Goal: Transaction & Acquisition: Purchase product/service

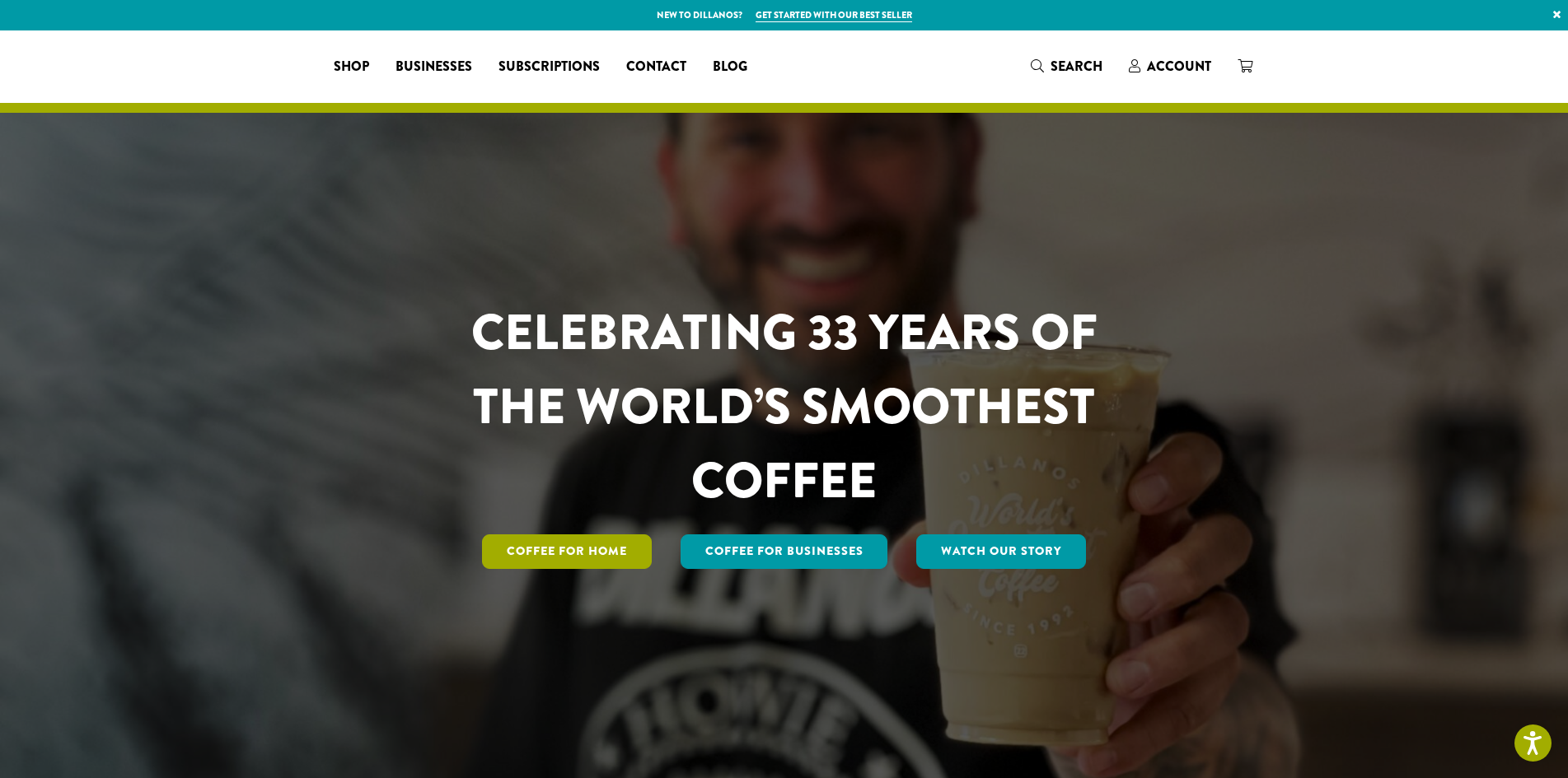
click at [598, 563] on link "Coffee for Home" at bounding box center [567, 552] width 170 height 35
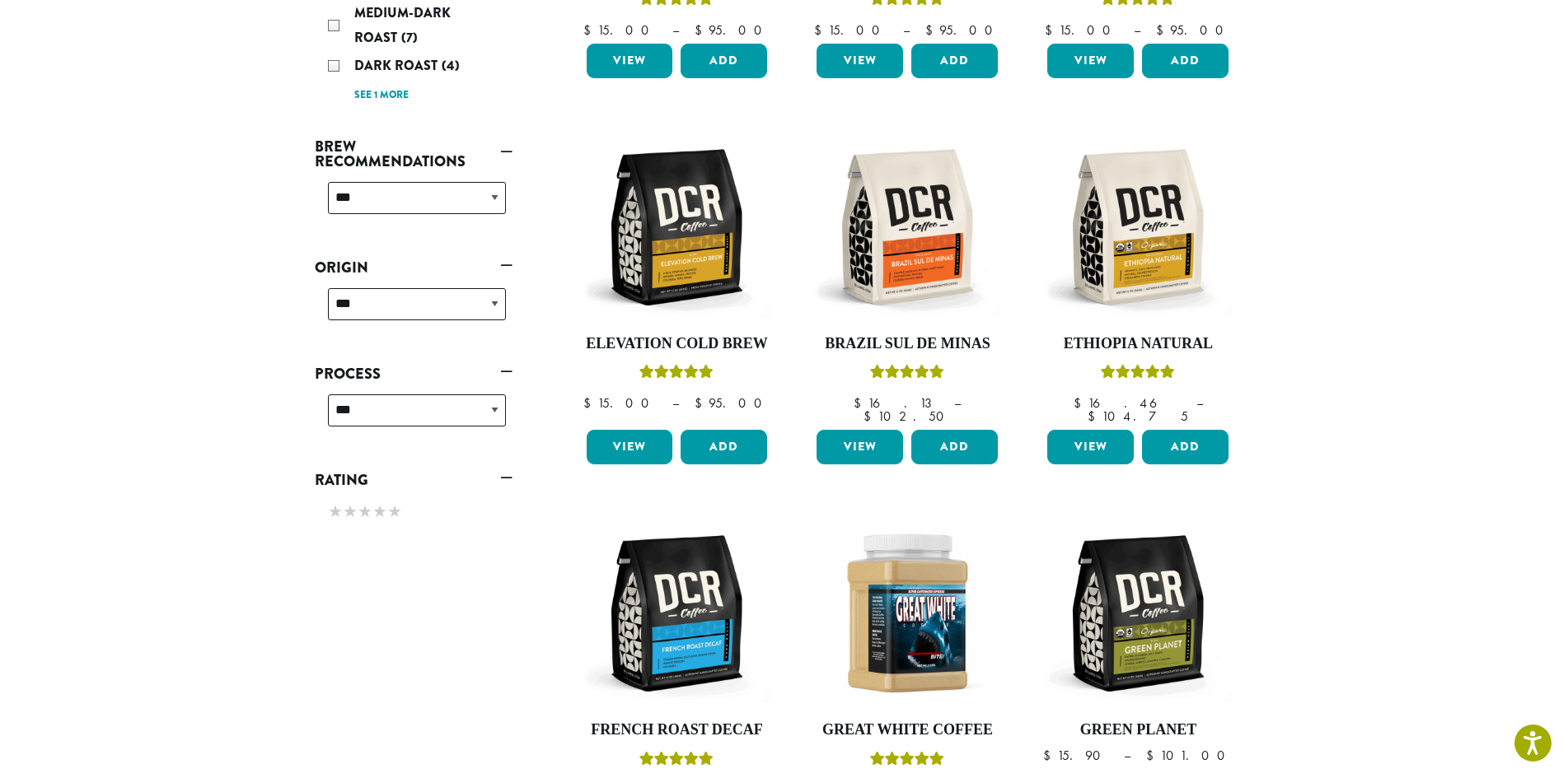
scroll to position [530, 0]
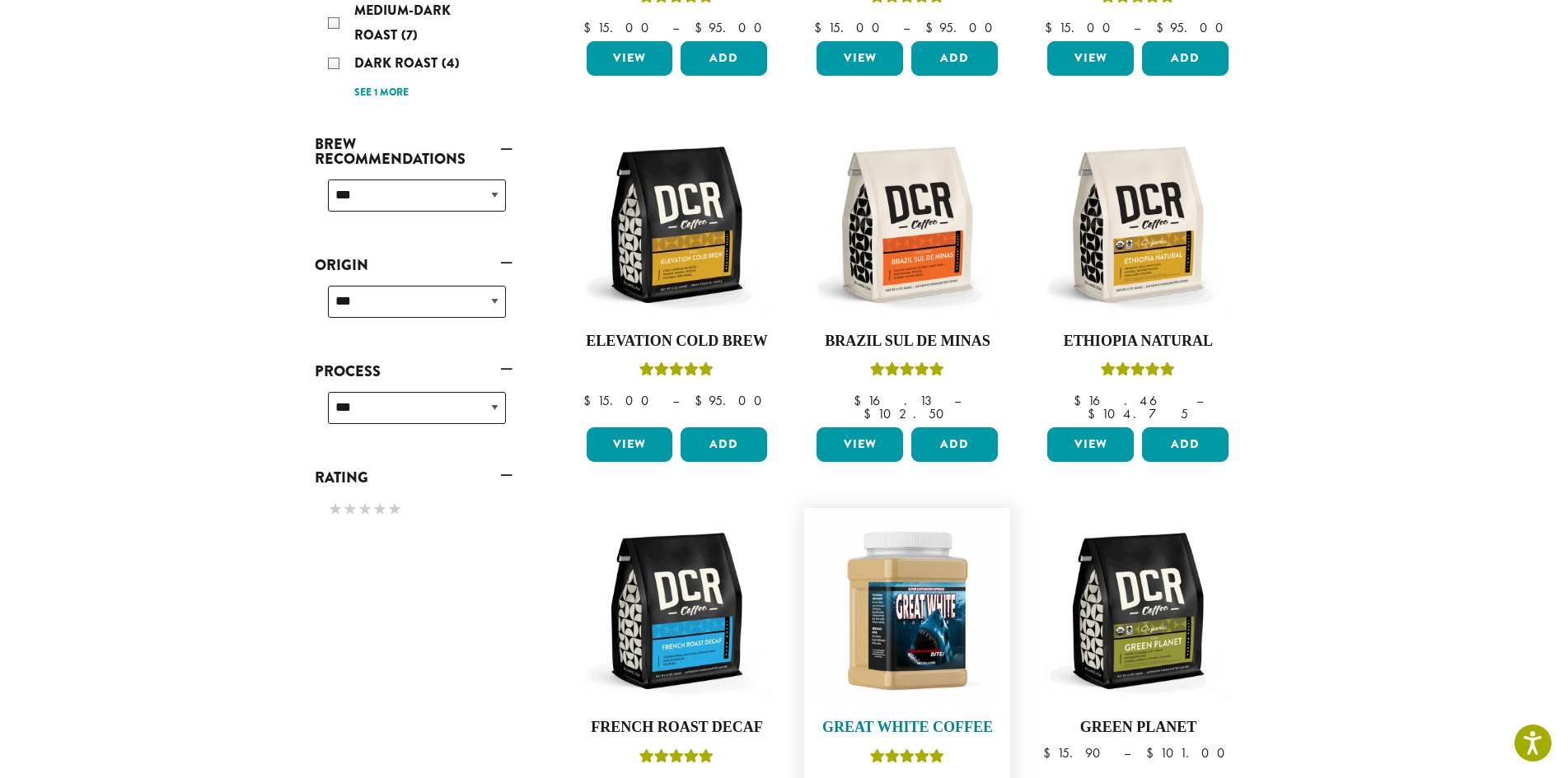
click at [929, 576] on img at bounding box center [907, 612] width 190 height 190
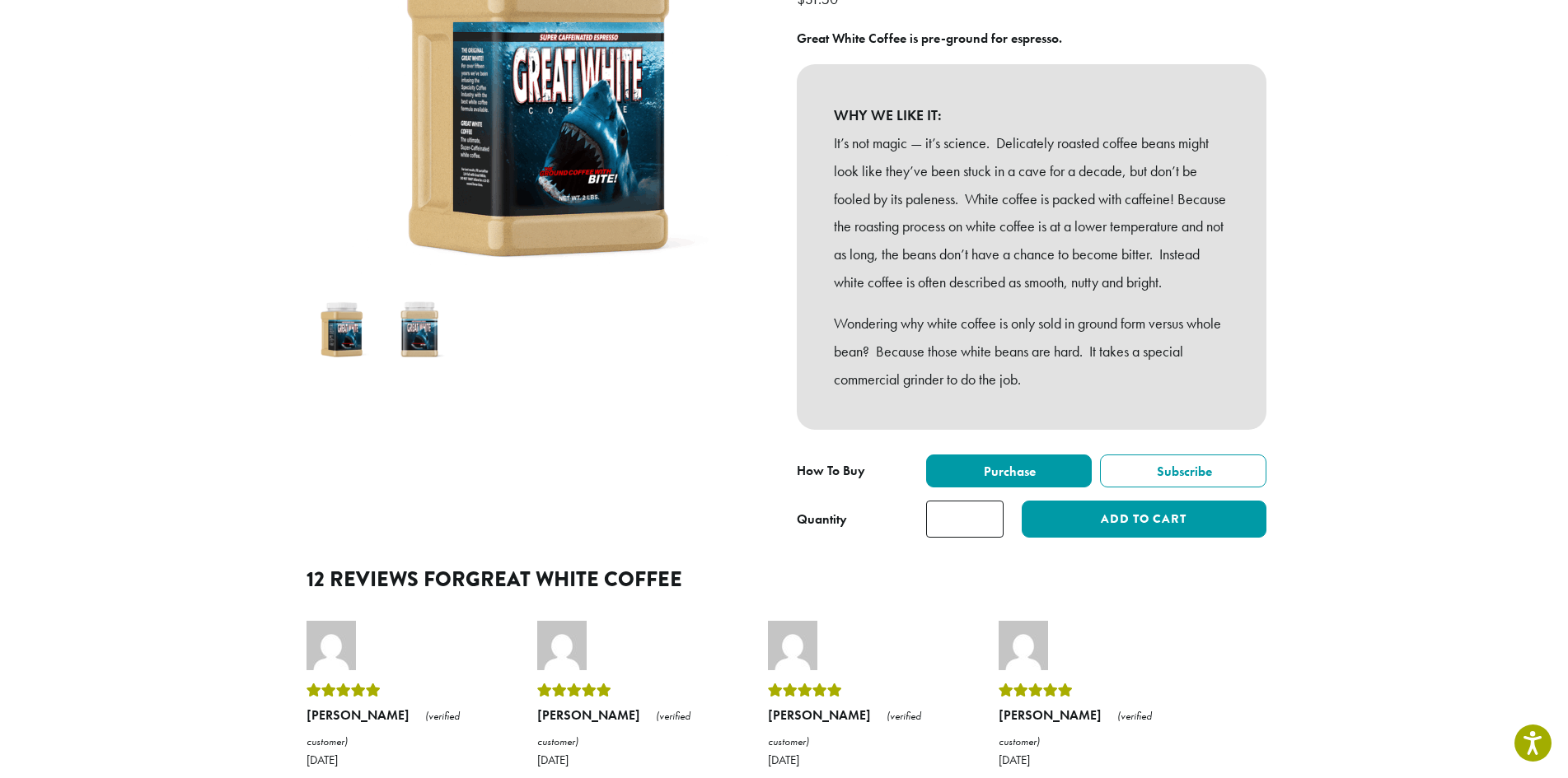
scroll to position [314, 0]
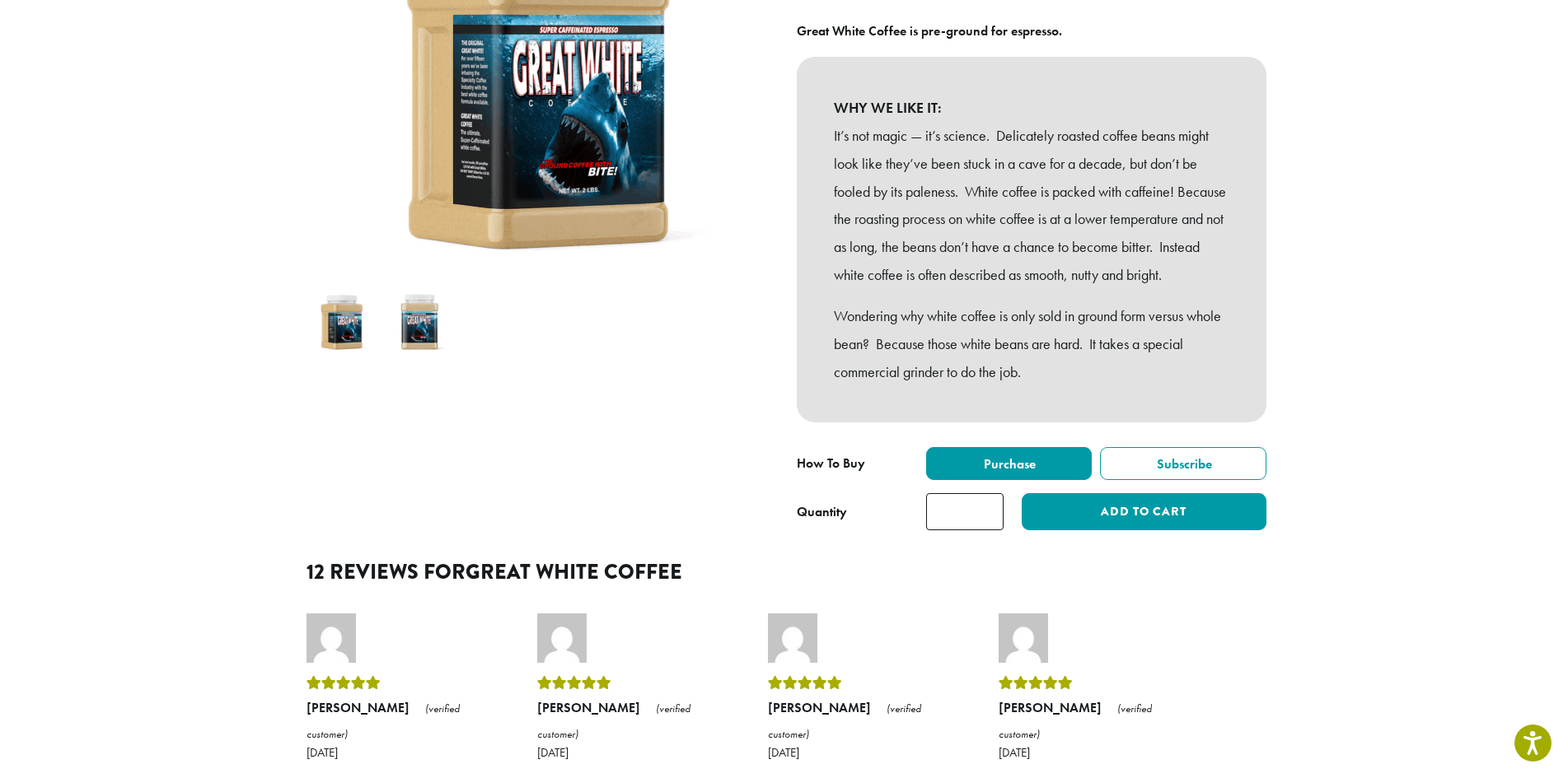
click at [429, 318] on img at bounding box center [419, 322] width 65 height 65
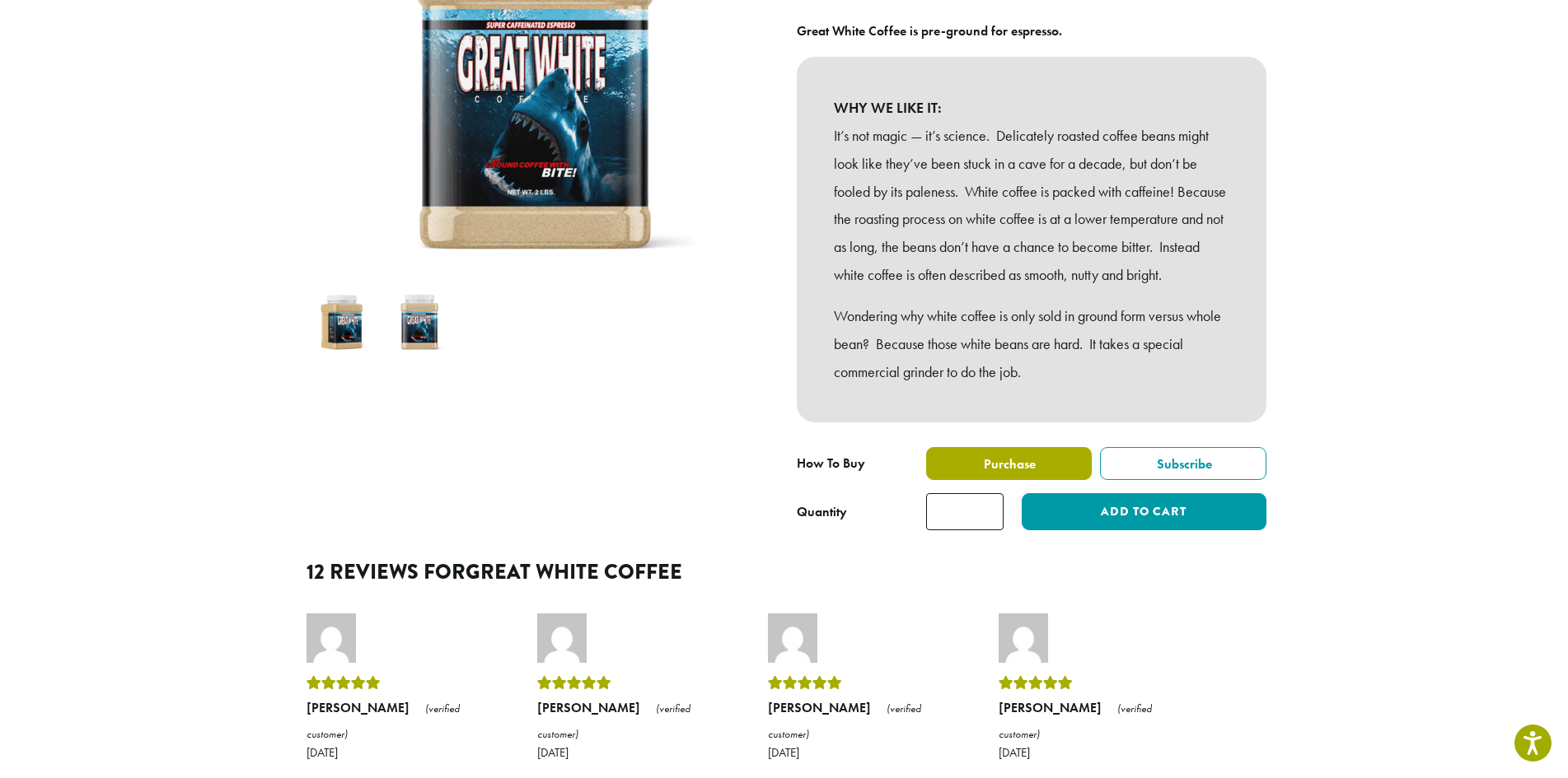
click at [1059, 480] on label "Purchase" at bounding box center [1010, 463] width 166 height 33
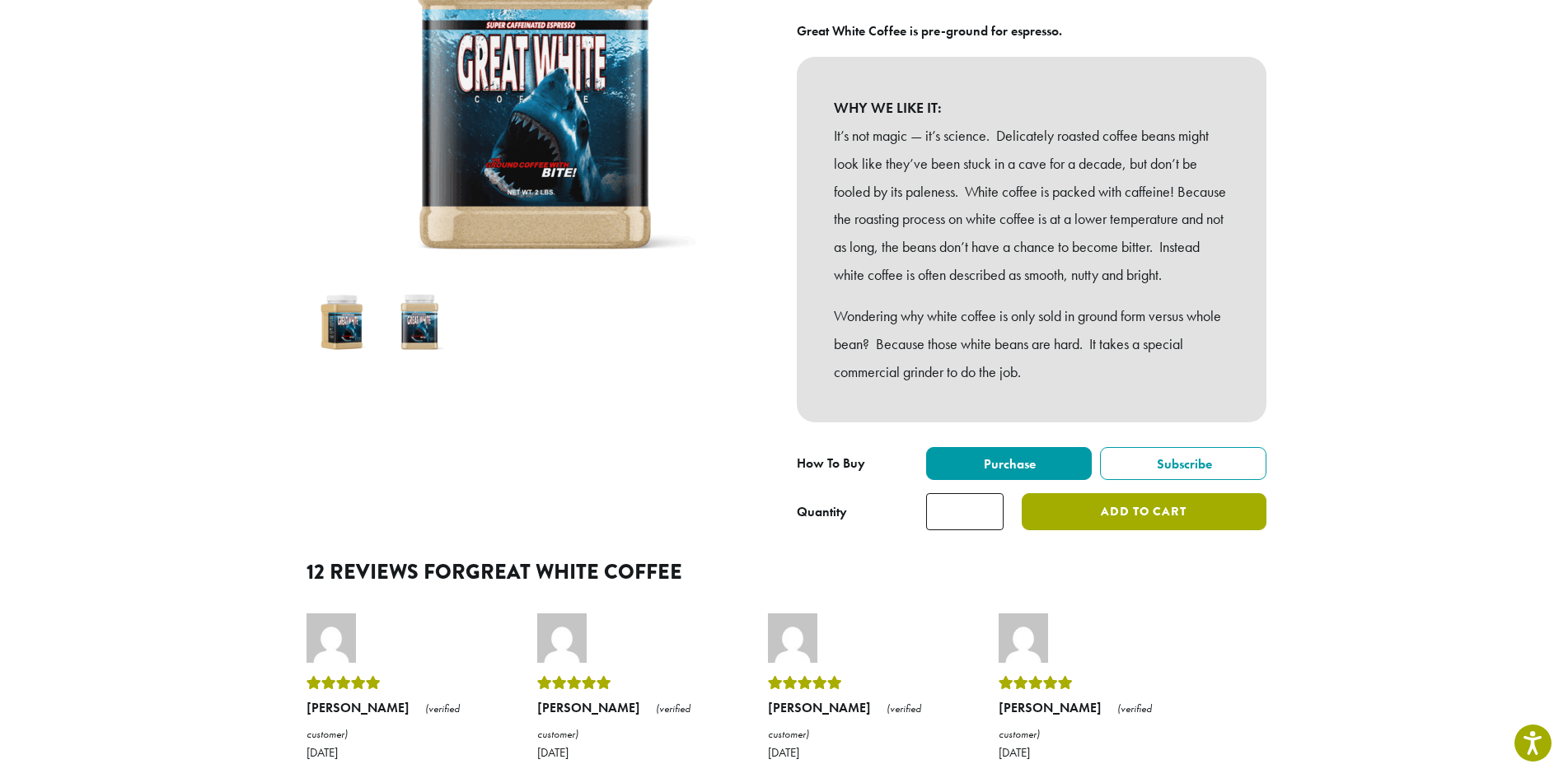
click at [1084, 530] on button "Add to cart" at bounding box center [1143, 512] width 244 height 37
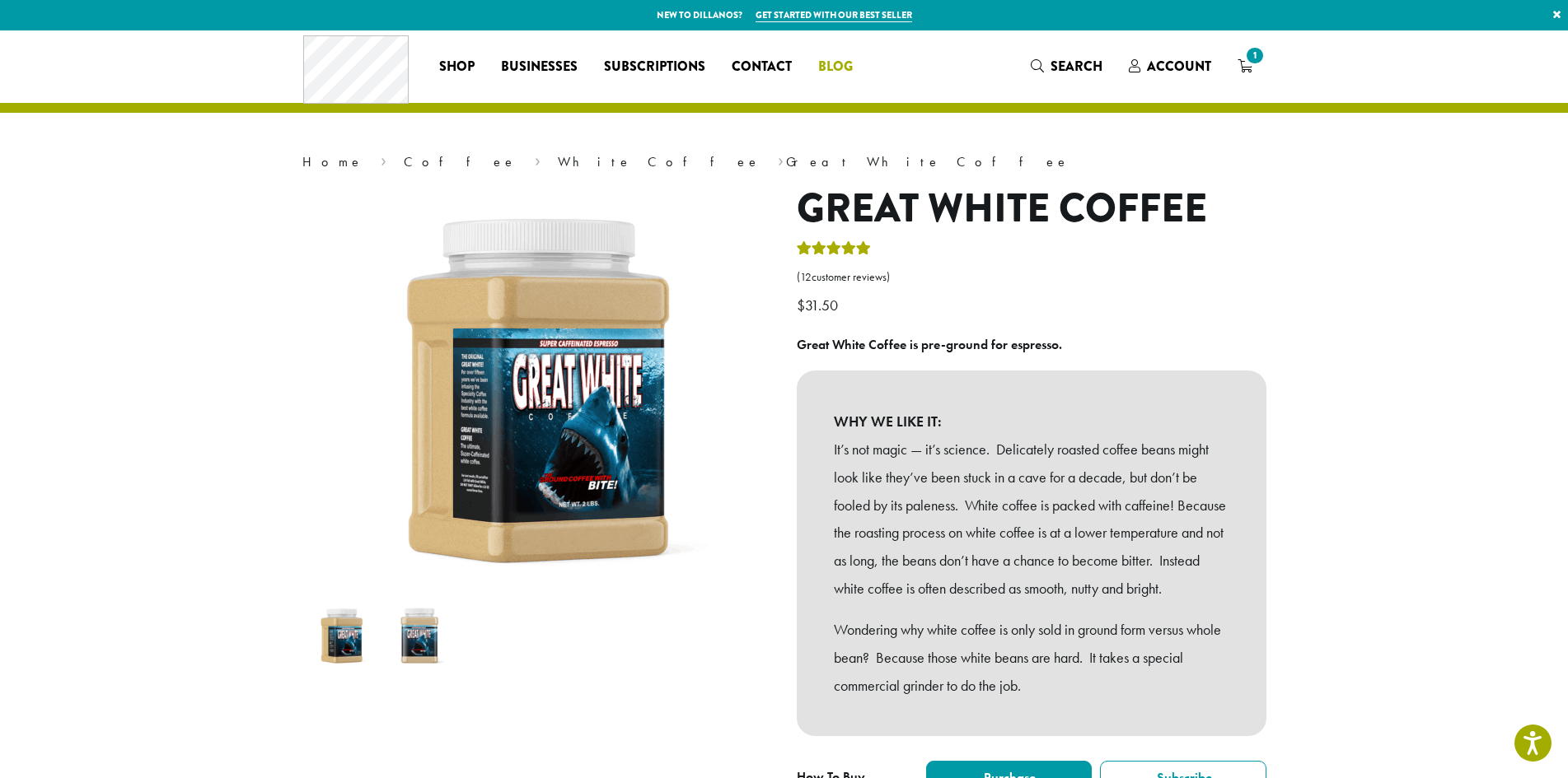
click at [841, 67] on span "Blog" at bounding box center [836, 67] width 35 height 21
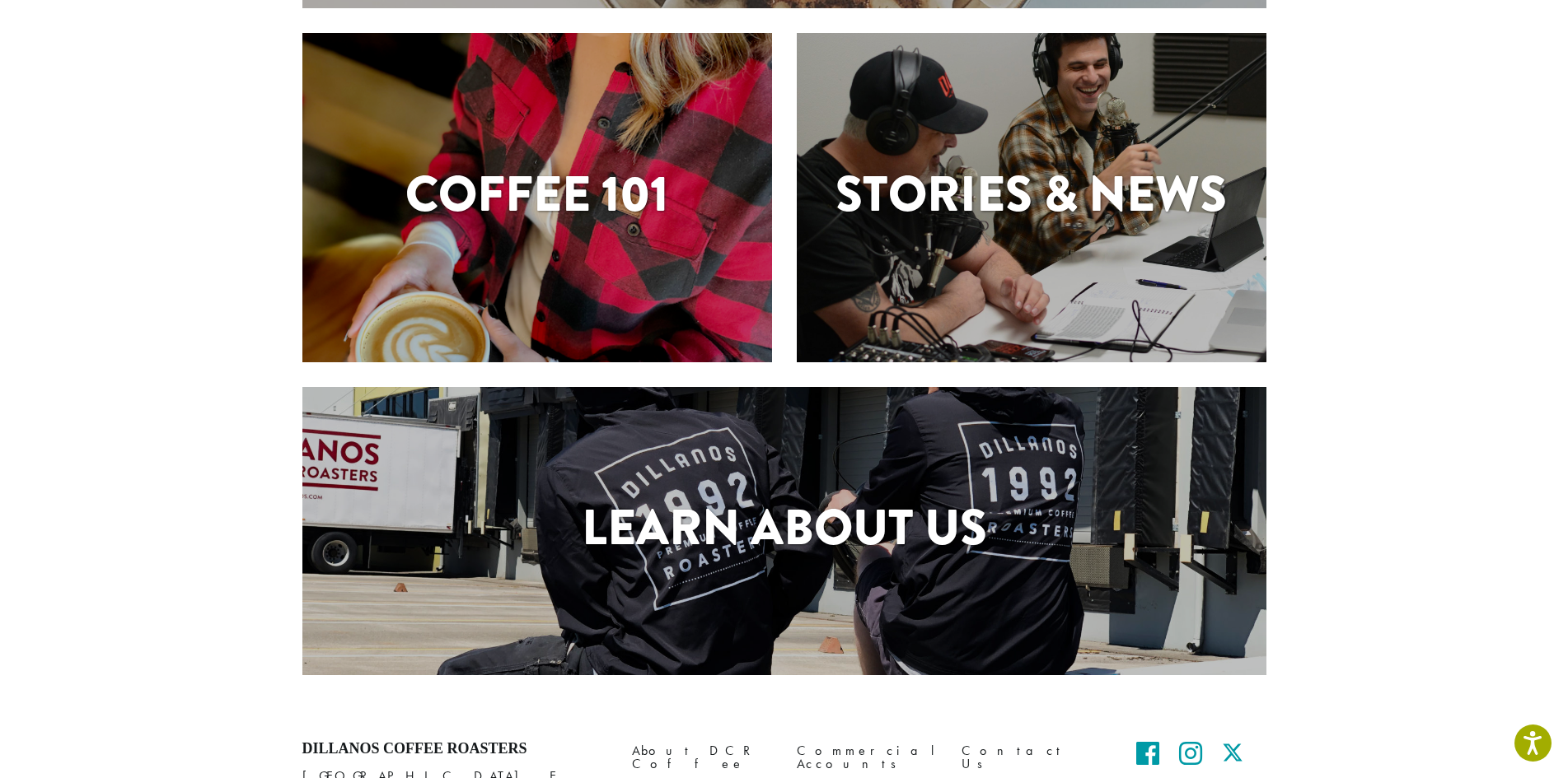
scroll to position [434, 0]
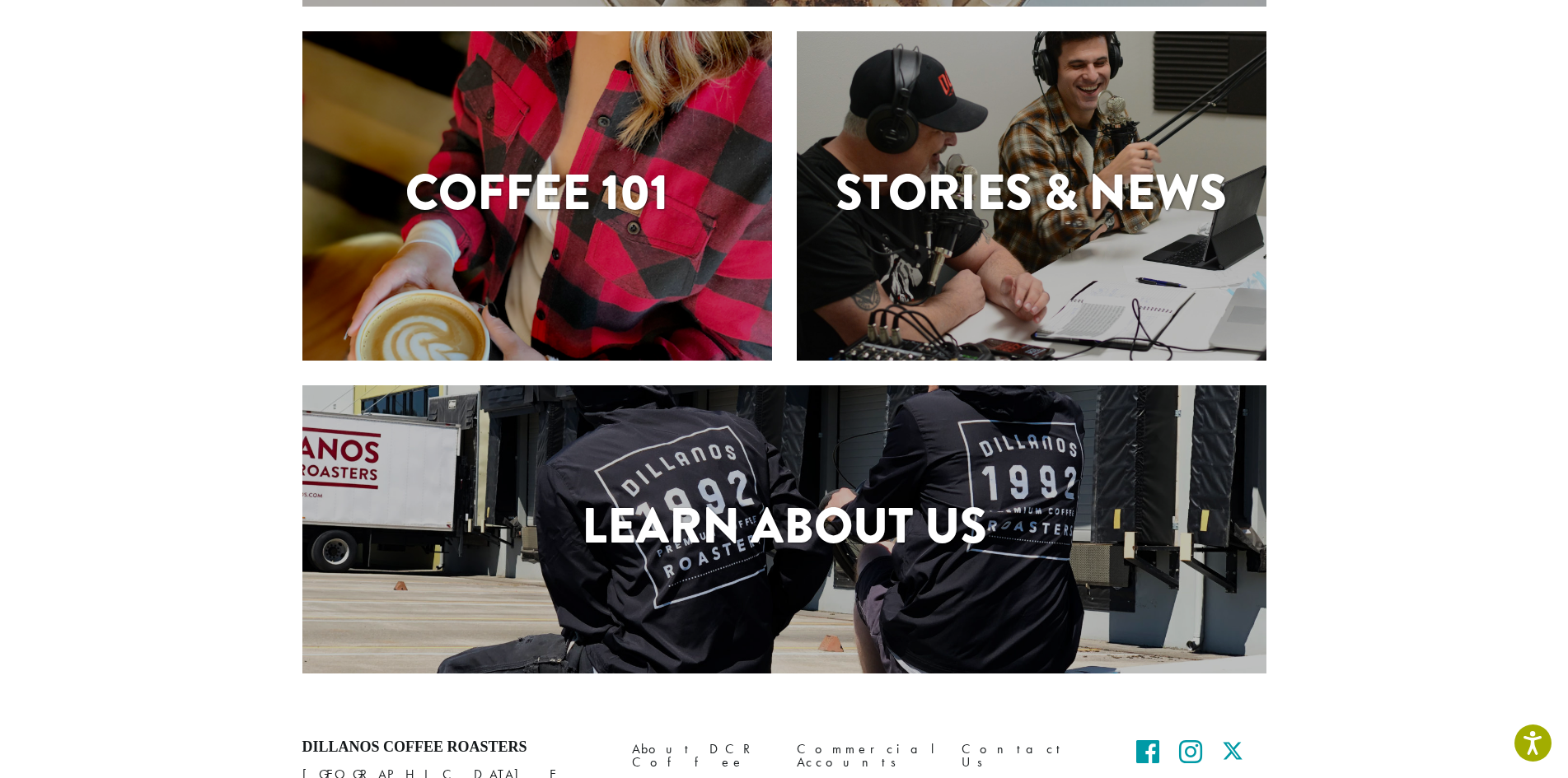
click at [635, 285] on div "Coffee 101" at bounding box center [537, 196] width 469 height 330
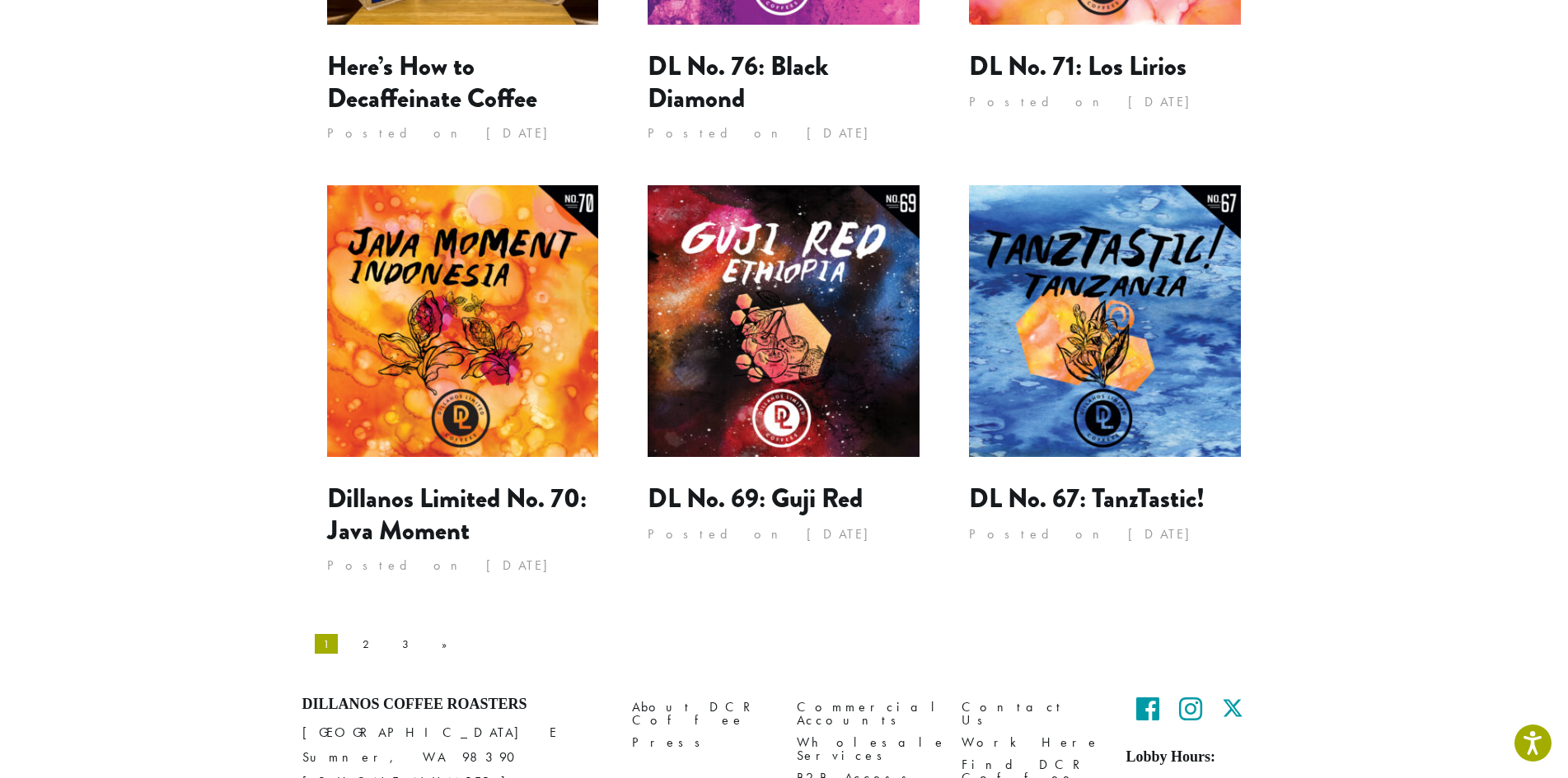
scroll to position [1420, 0]
click at [355, 630] on link "2" at bounding box center [366, 643] width 23 height 27
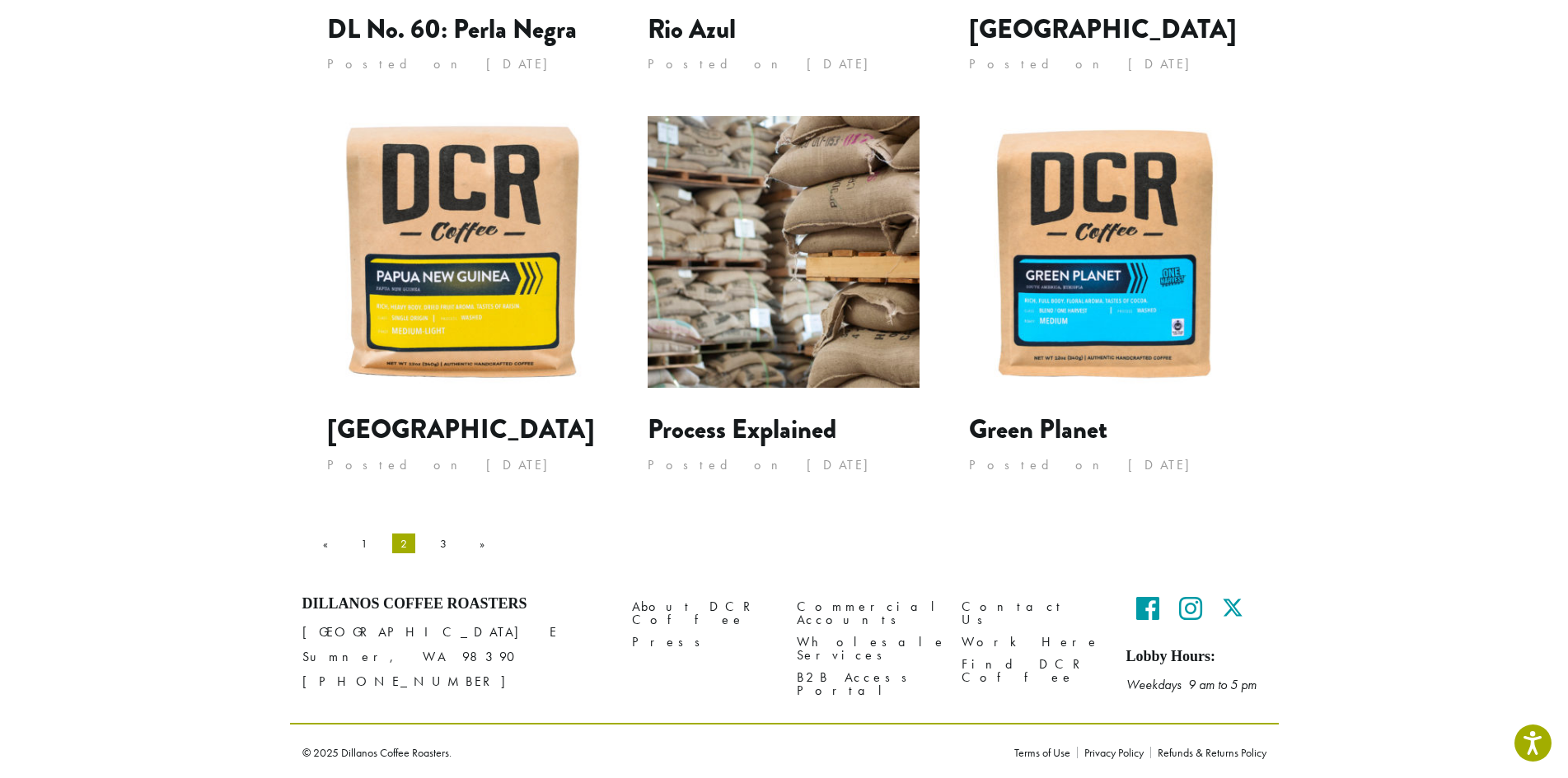
scroll to position [1428, 0]
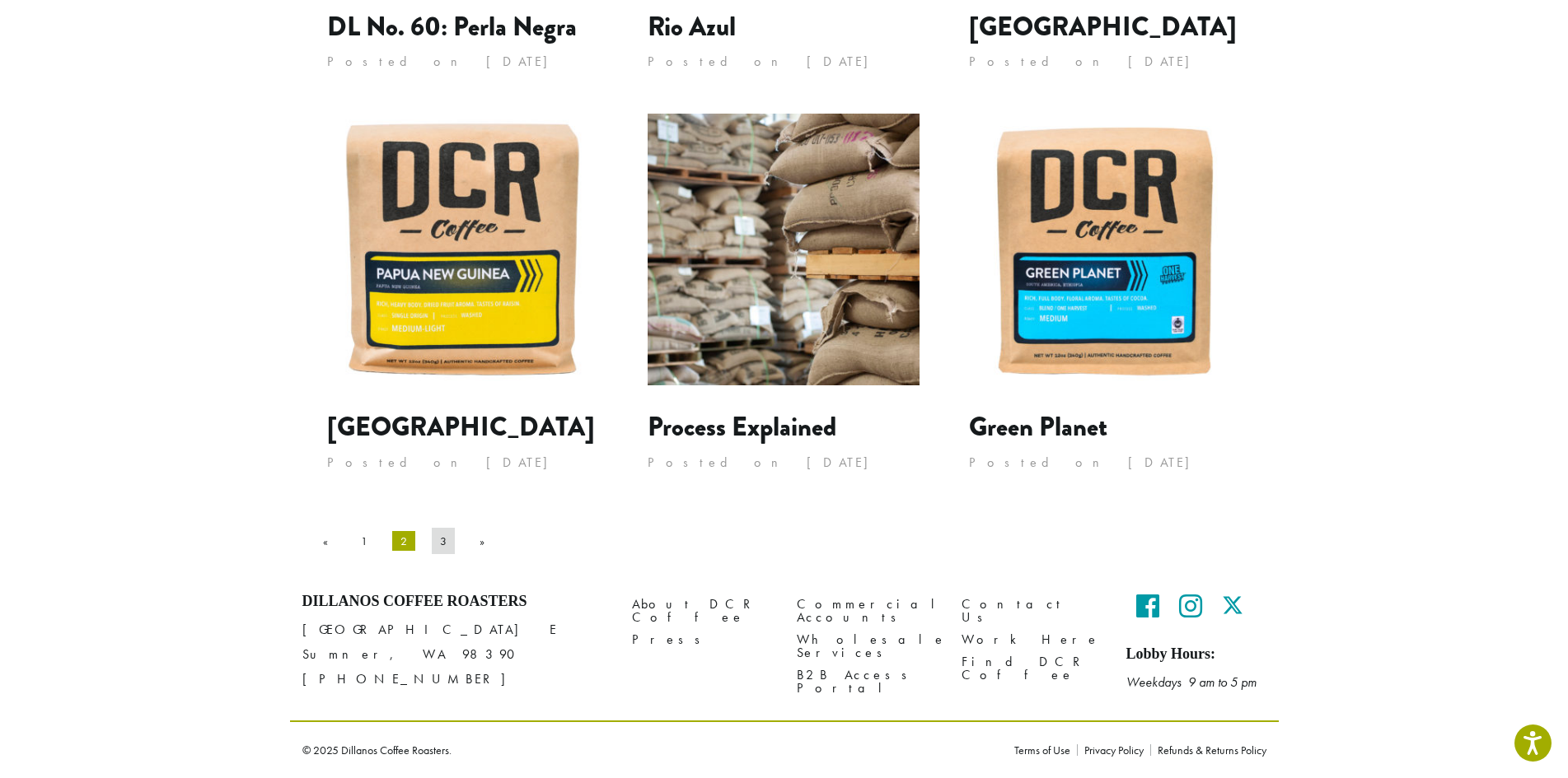
click at [432, 540] on link "3" at bounding box center [444, 541] width 23 height 27
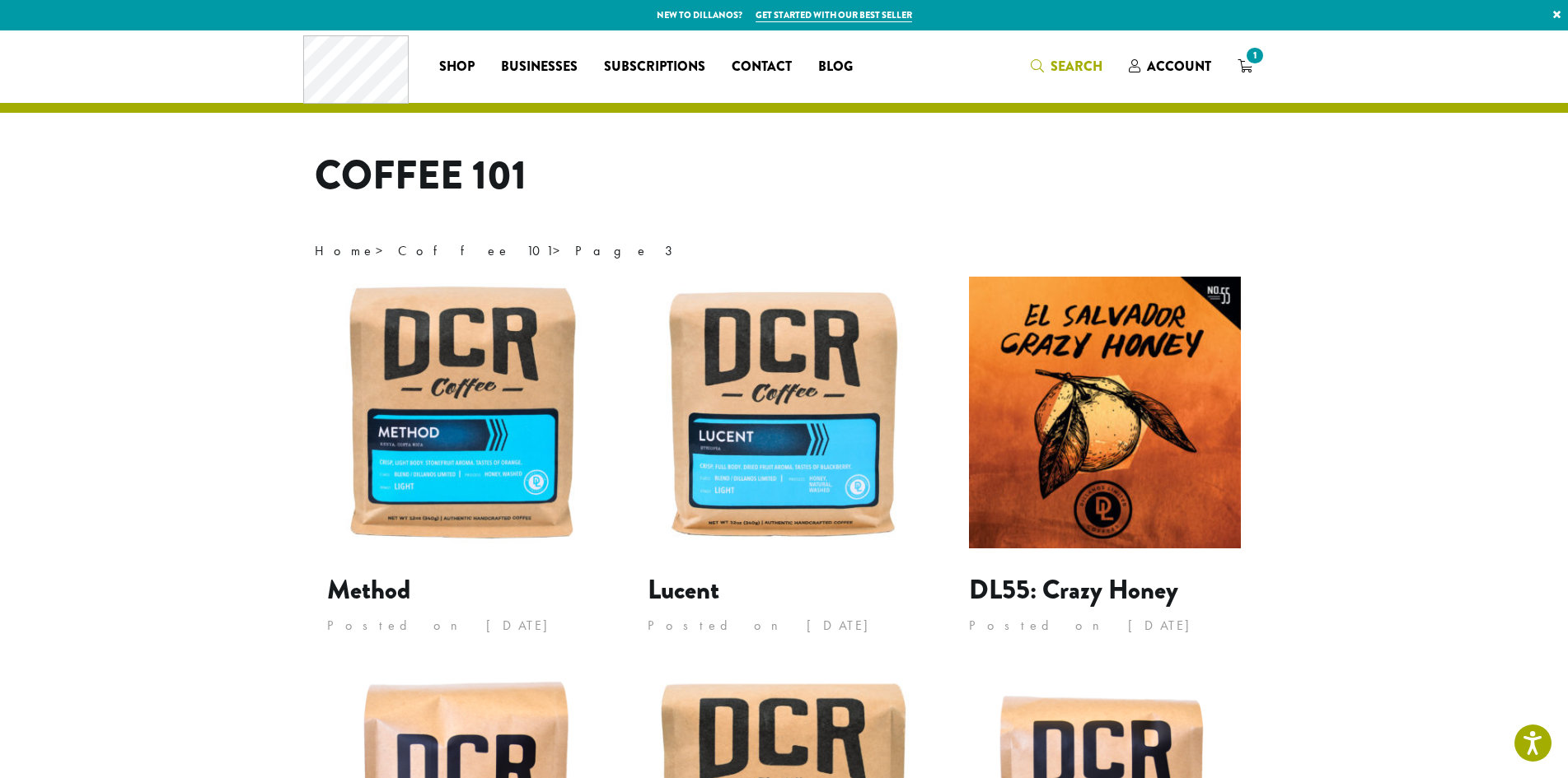
click at [1077, 70] on span "Search" at bounding box center [1076, 66] width 52 height 19
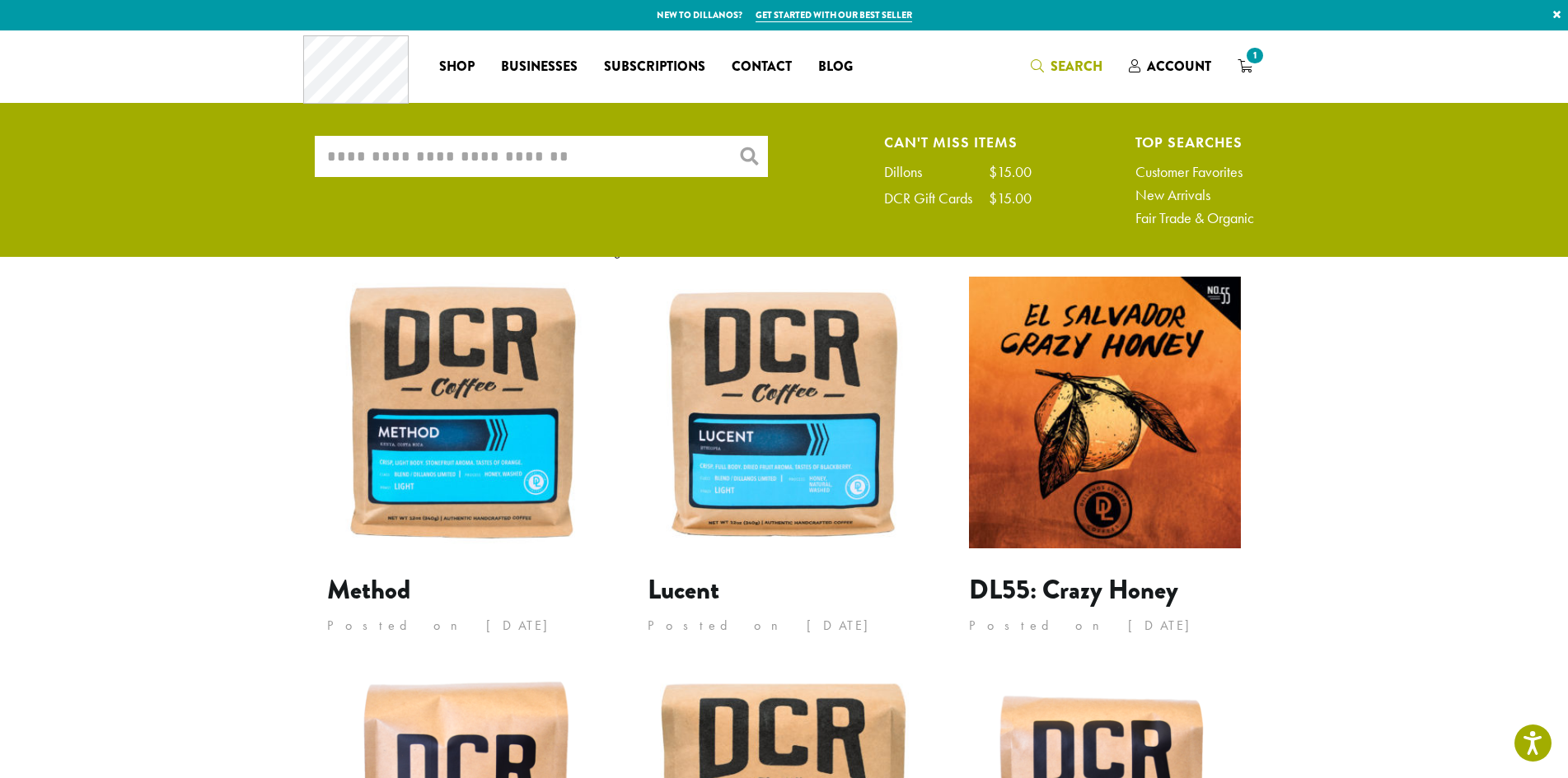
click at [588, 168] on input "What are you searching for?" at bounding box center [541, 156] width 453 height 41
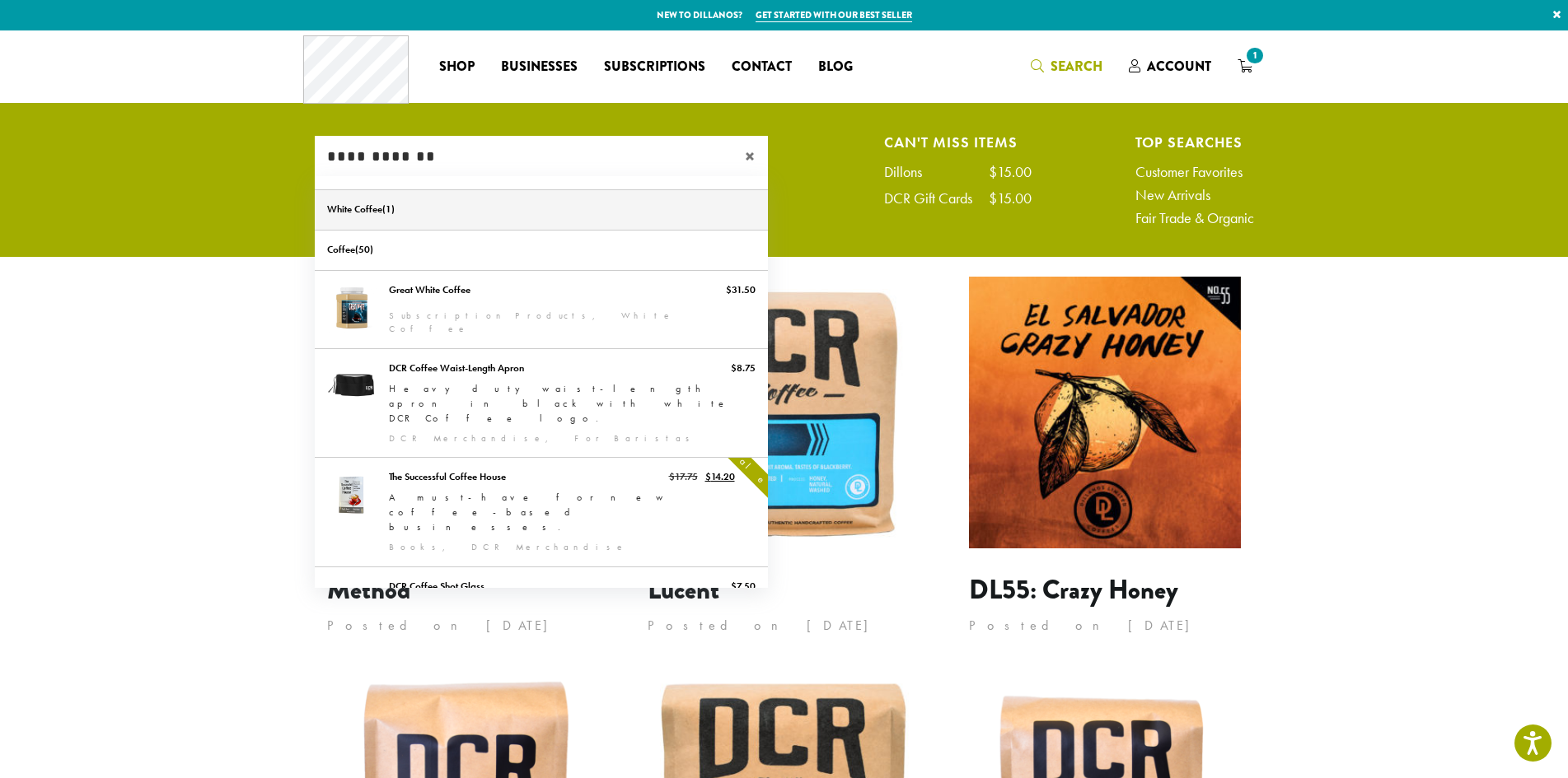
type input "**********"
click at [414, 206] on link "White Coffee" at bounding box center [541, 211] width 453 height 40
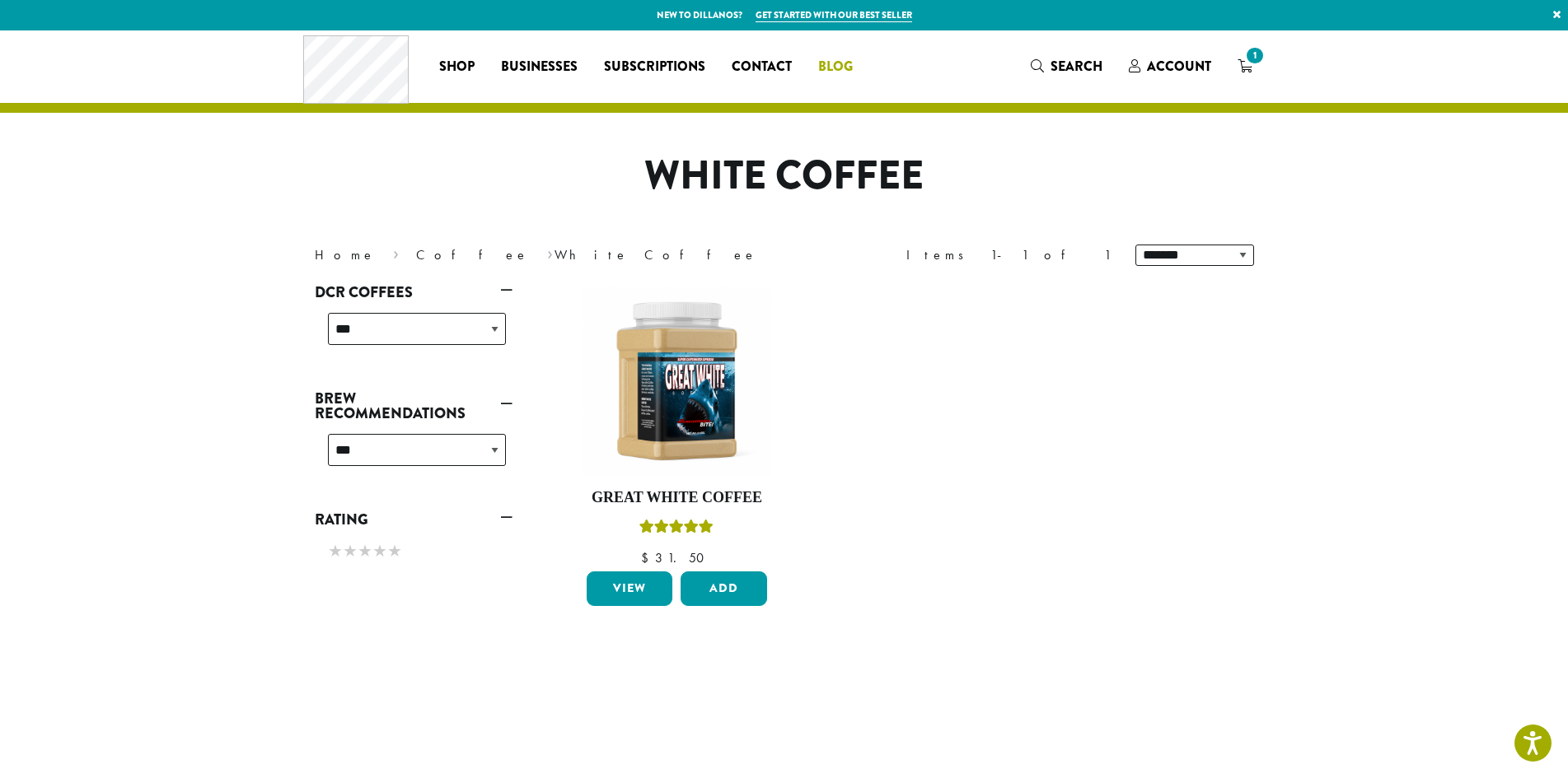
click at [846, 73] on span "Blog" at bounding box center [836, 67] width 35 height 21
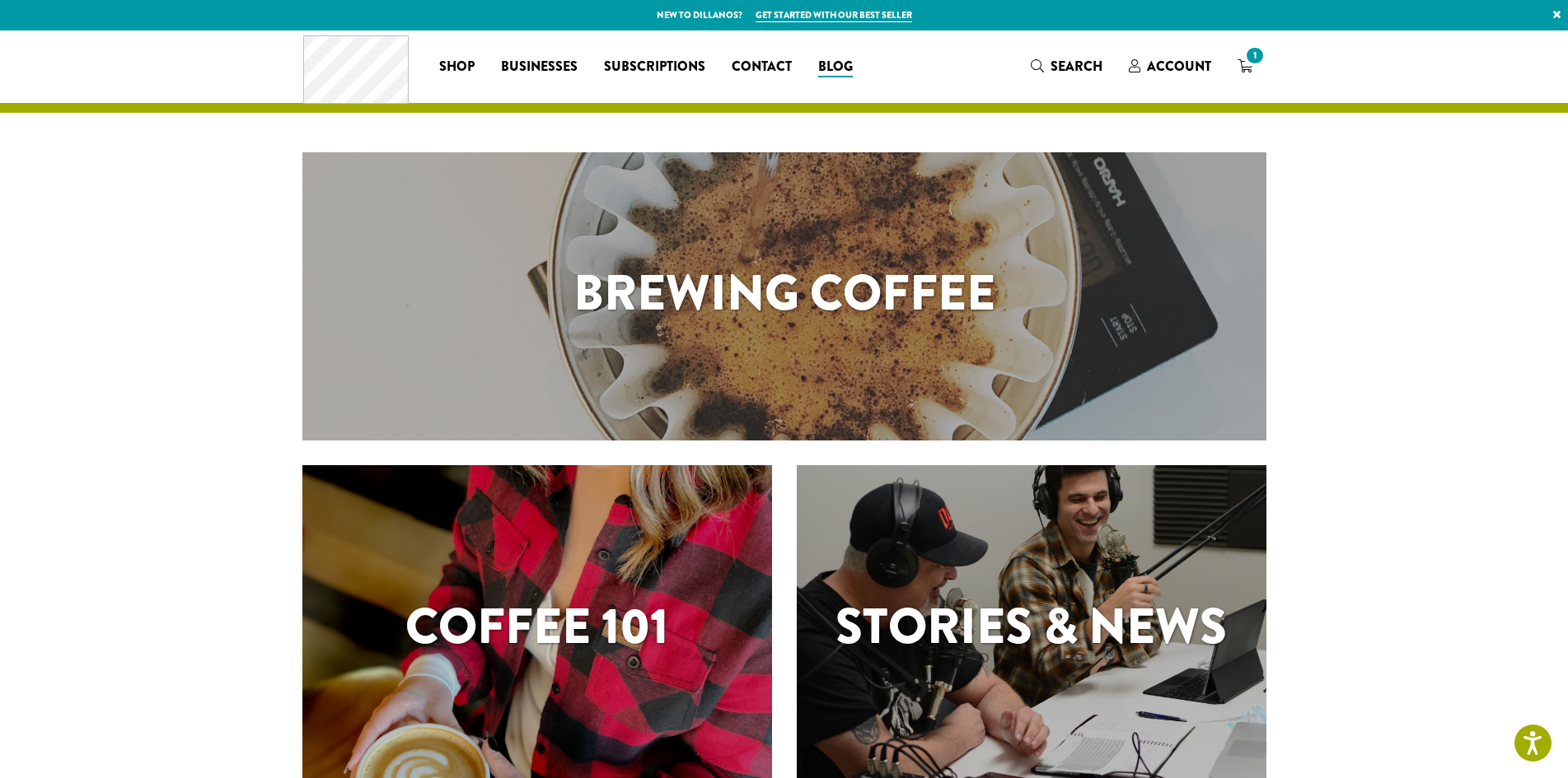
click at [903, 321] on h1 "Brewing Coffee" at bounding box center [784, 293] width 964 height 74
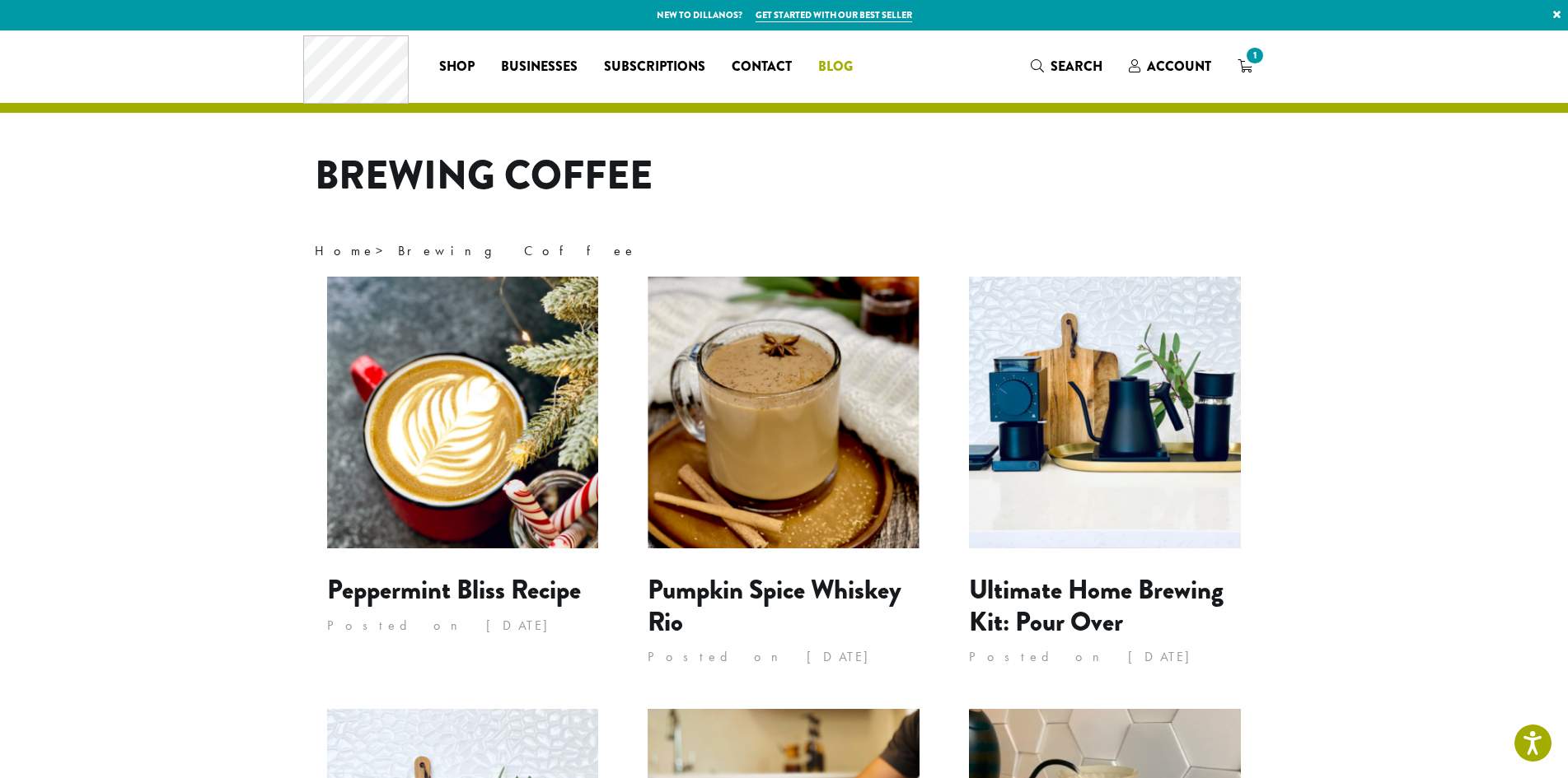
click at [839, 74] on span "Blog" at bounding box center [836, 67] width 35 height 21
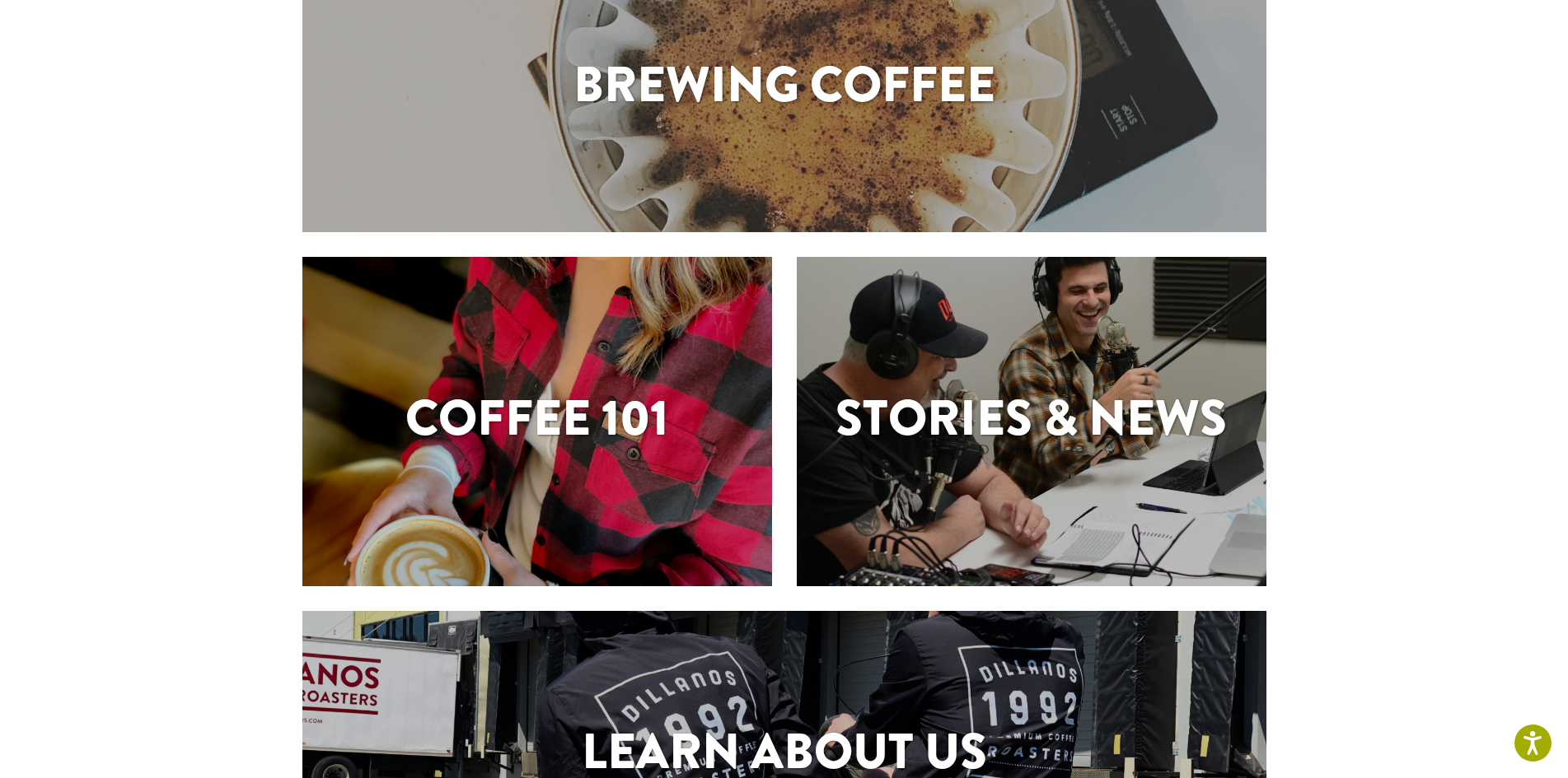
scroll to position [205, 0]
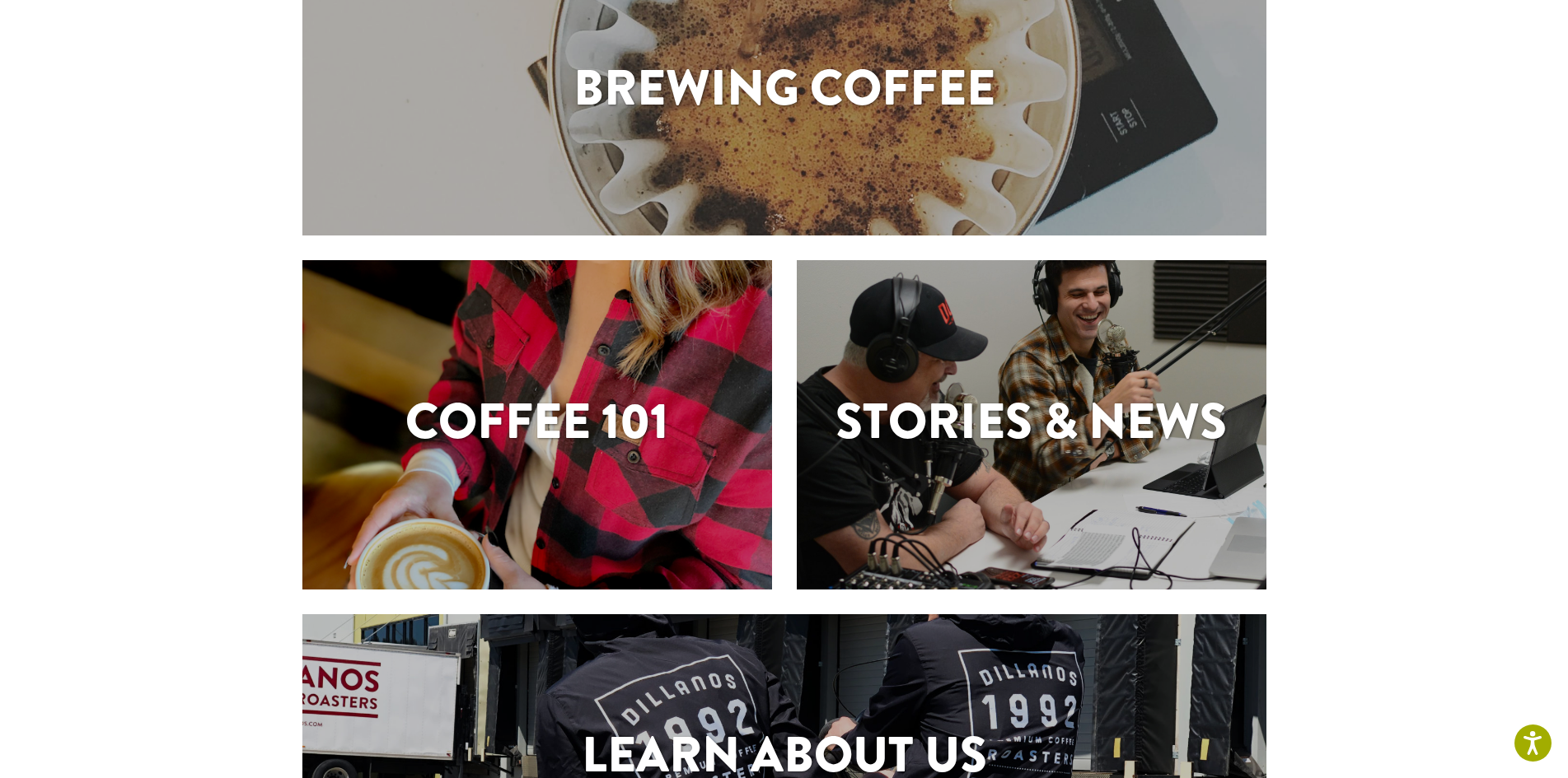
click at [1127, 444] on h1 "Stories & News" at bounding box center [1031, 421] width 469 height 74
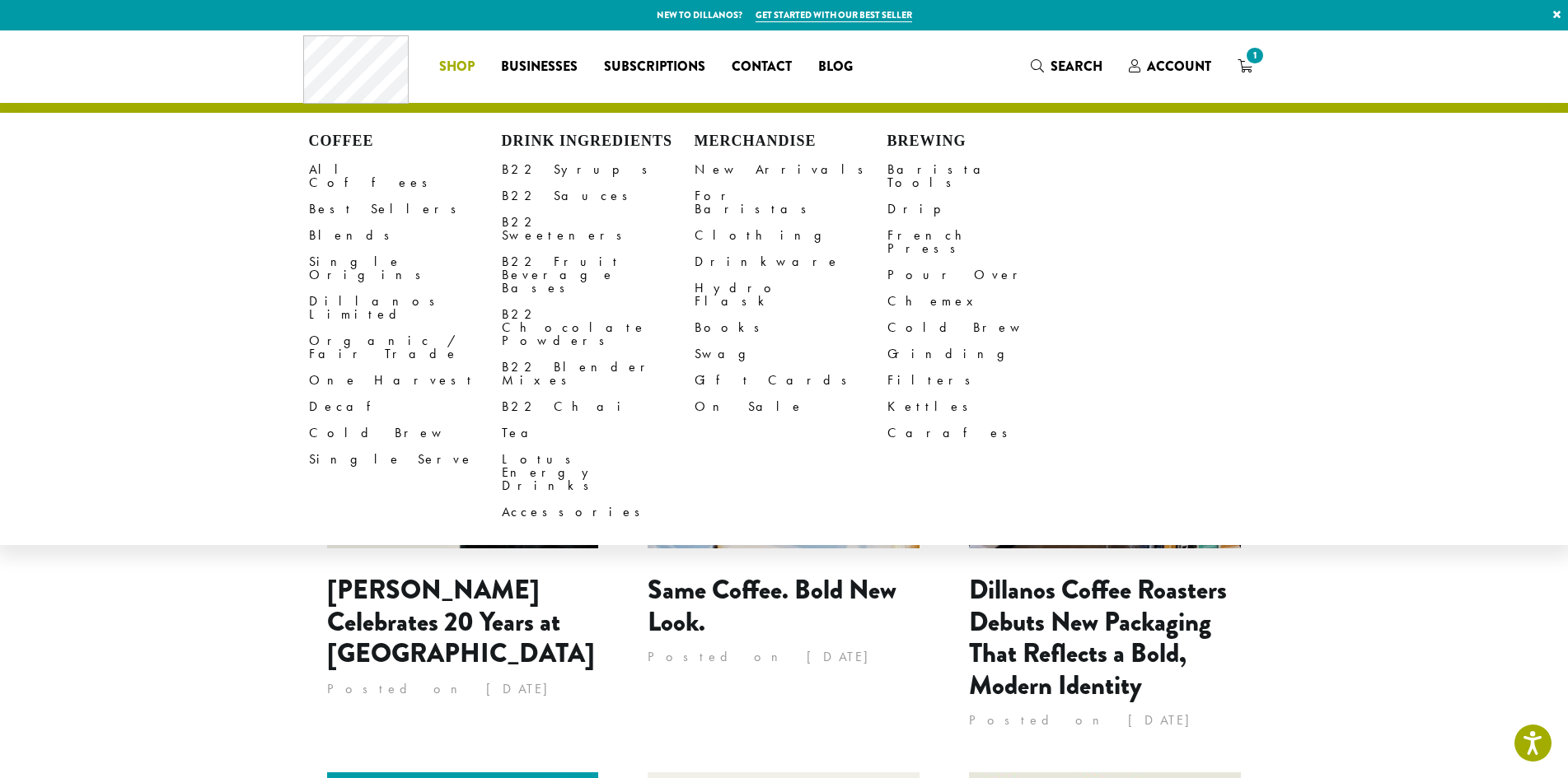
click at [471, 64] on li "Coffee All Coffees Best Sellers Blends Single Origins Dillanos Limited Organic …" at bounding box center [457, 67] width 62 height 27
click at [546, 216] on link "B22 Sweeteners" at bounding box center [598, 229] width 193 height 40
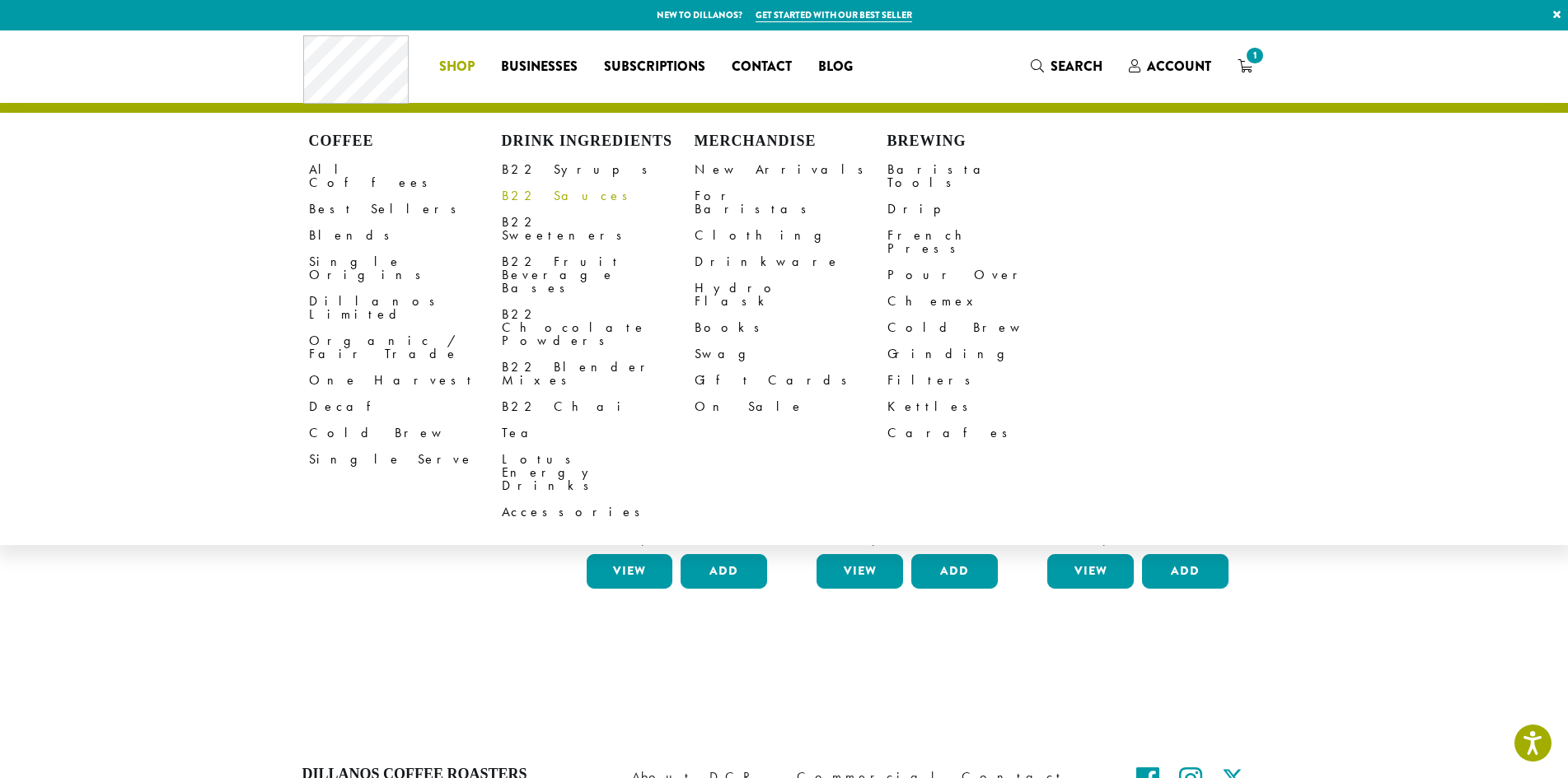
click at [523, 194] on link "B22 Sauces" at bounding box center [598, 196] width 193 height 27
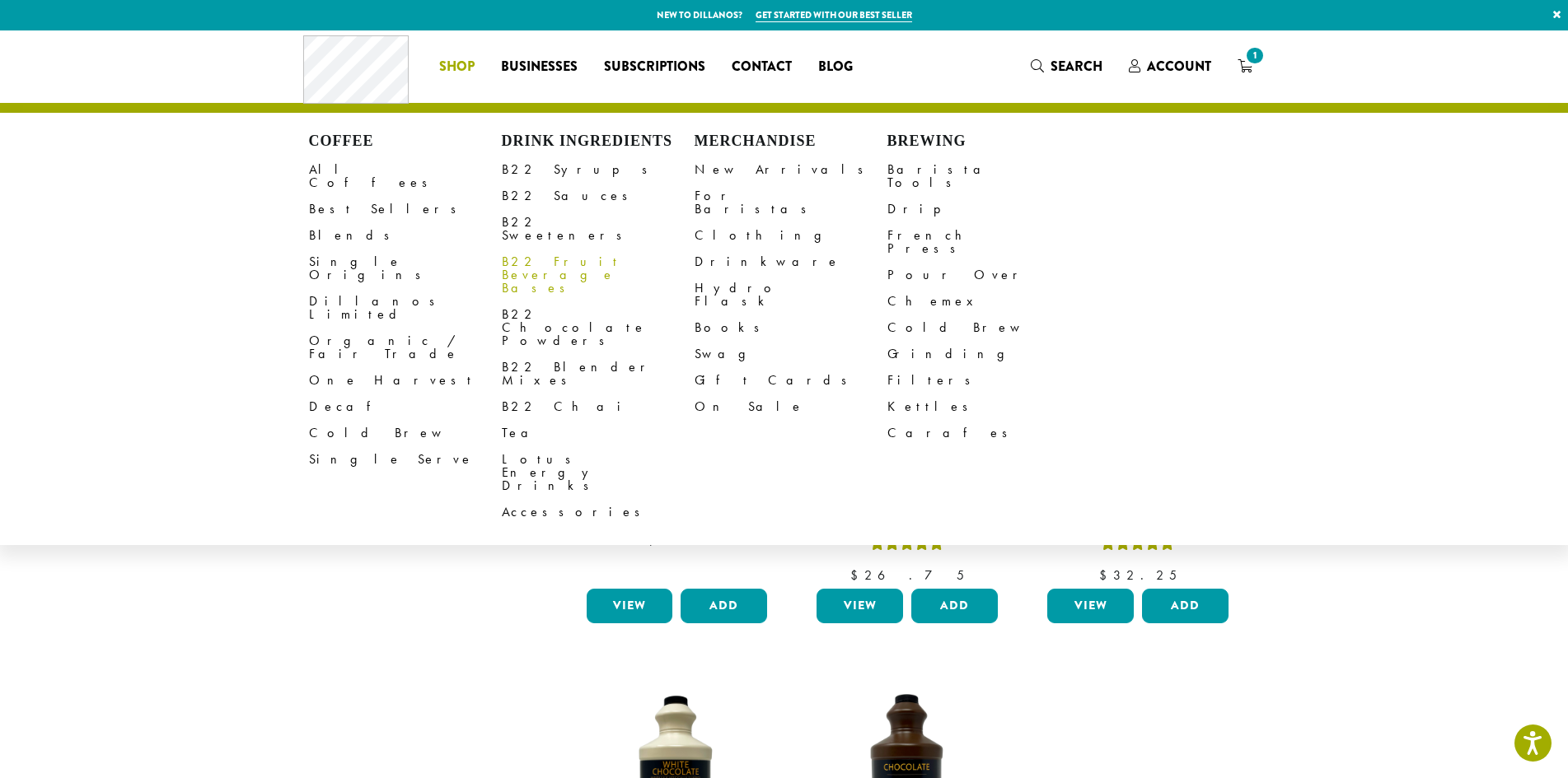
click at [548, 249] on link "B22 Fruit Beverage Bases" at bounding box center [598, 275] width 193 height 52
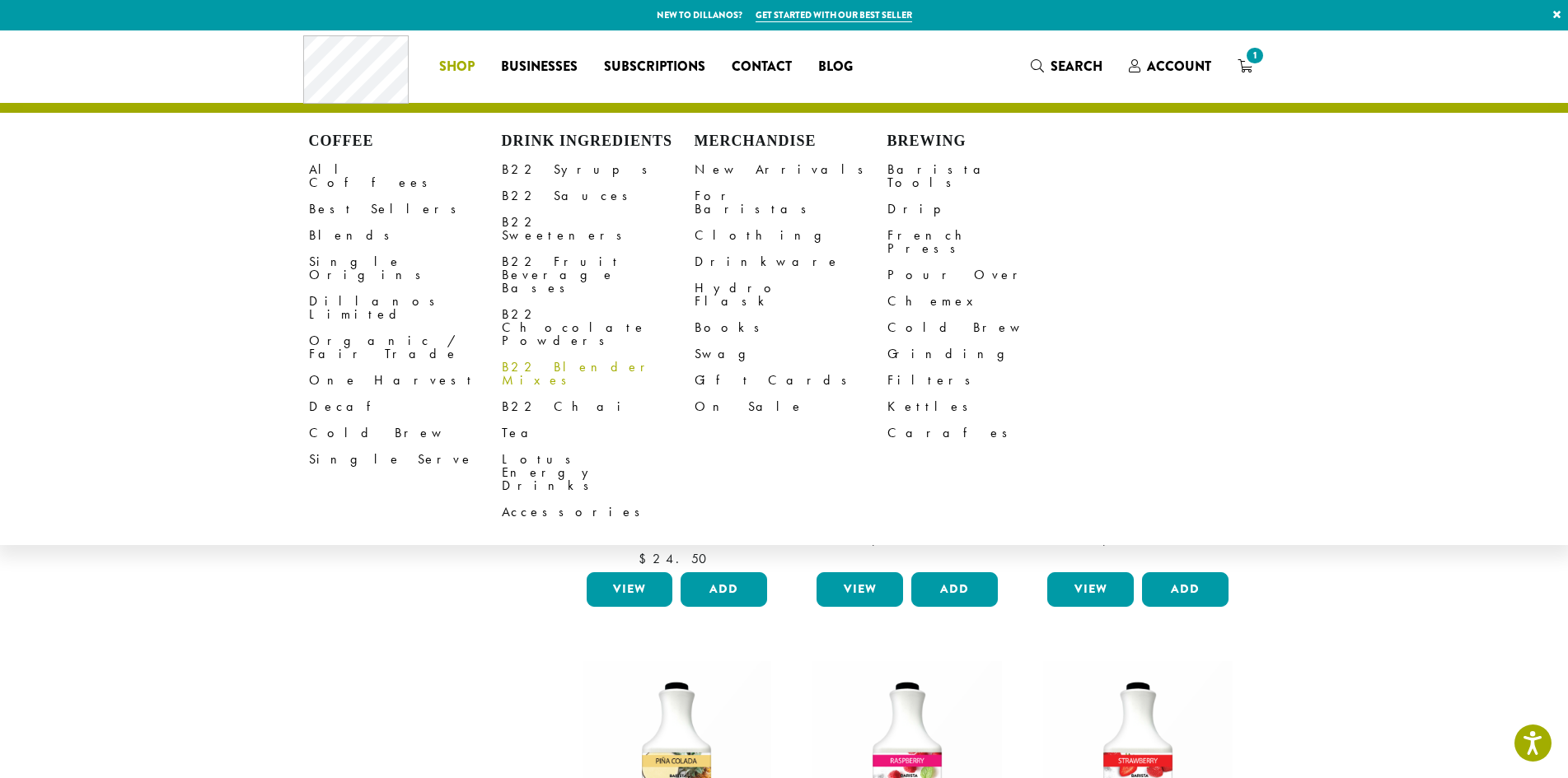
click at [537, 354] on link "B22 Blender Mixes" at bounding box center [598, 374] width 193 height 40
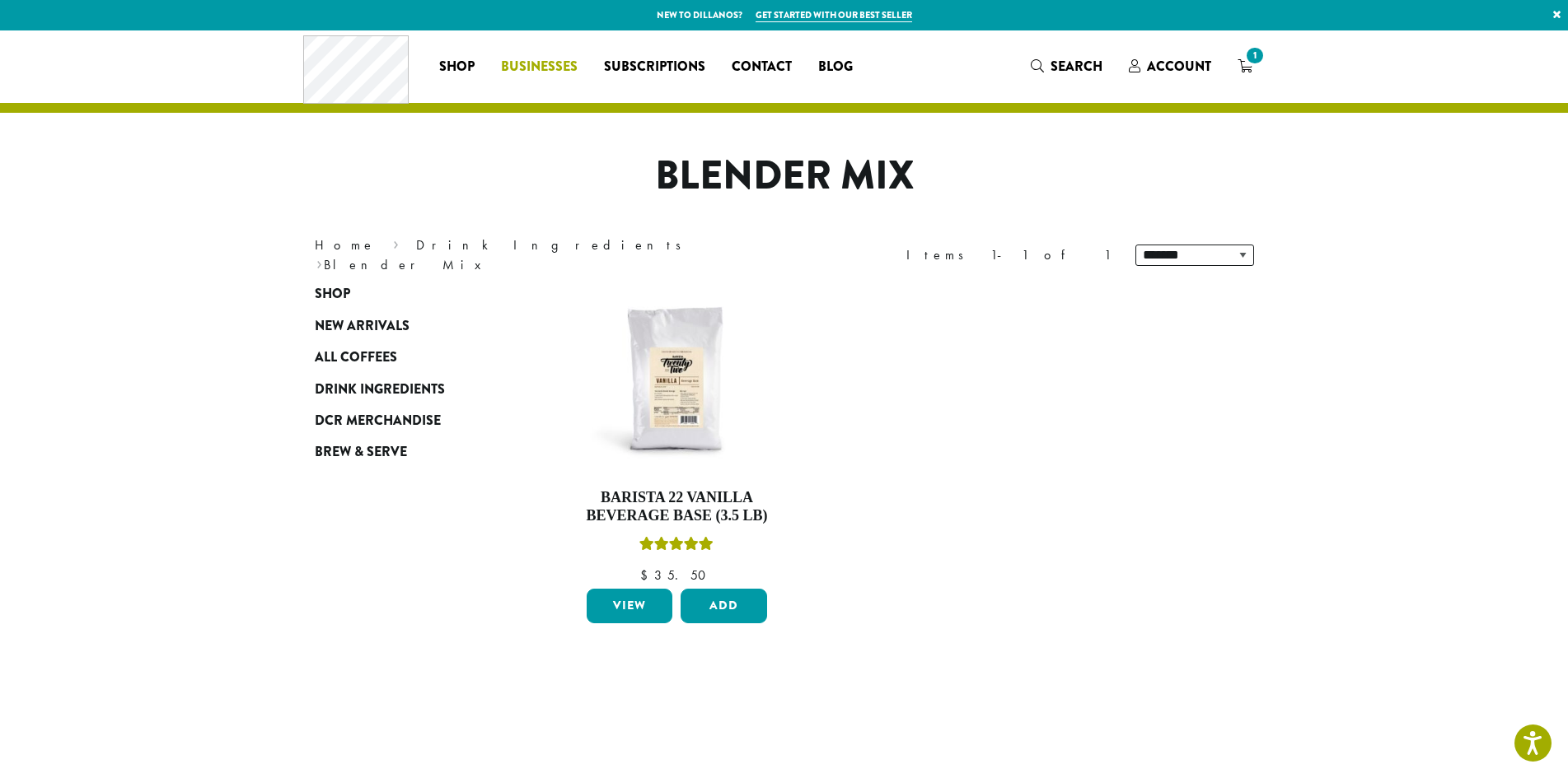
click at [525, 79] on link "Businesses" at bounding box center [539, 67] width 103 height 27
click at [547, 68] on span "Businesses" at bounding box center [539, 67] width 77 height 21
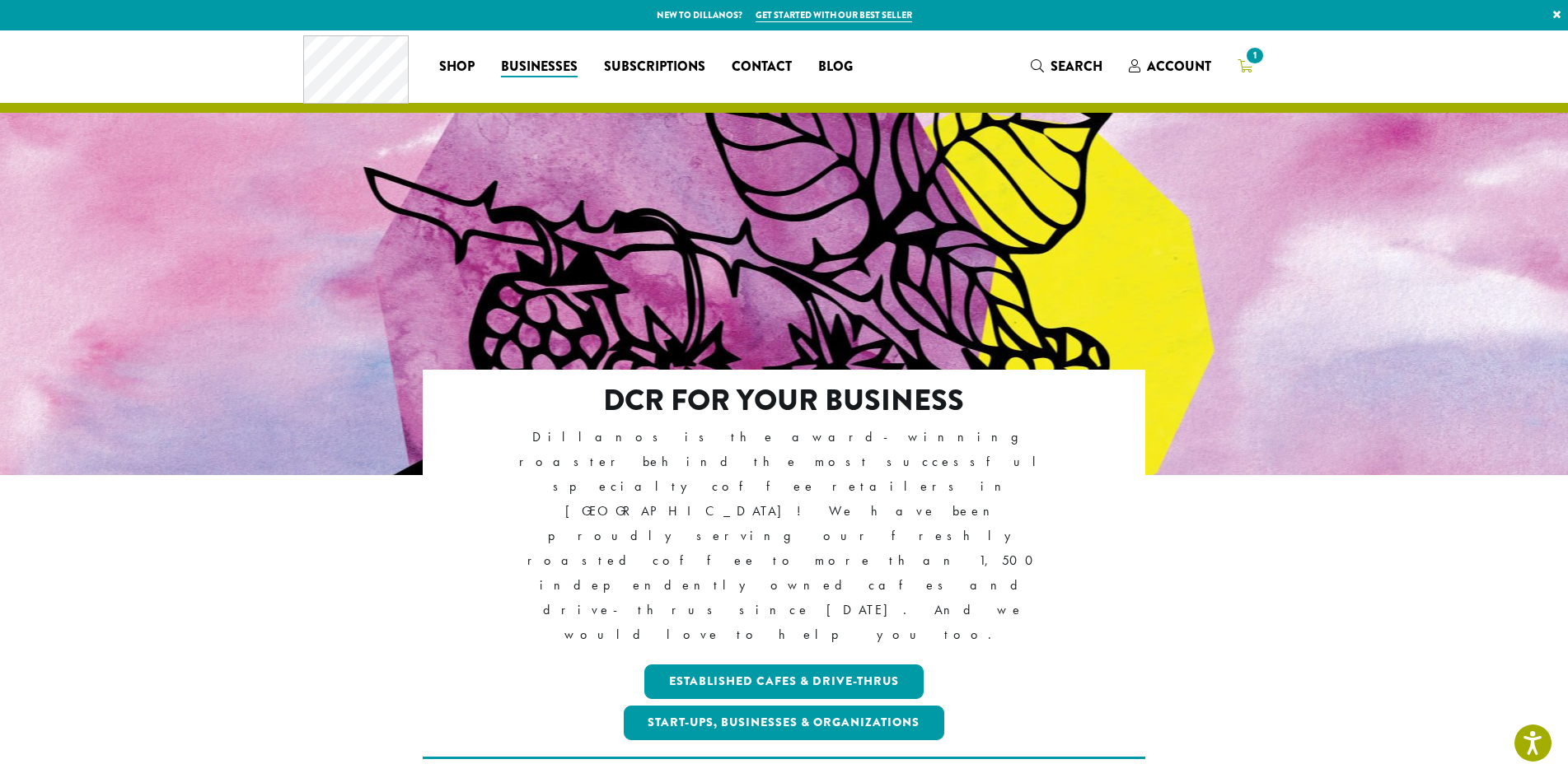
click at [1239, 62] on icon "1" at bounding box center [1245, 66] width 15 height 13
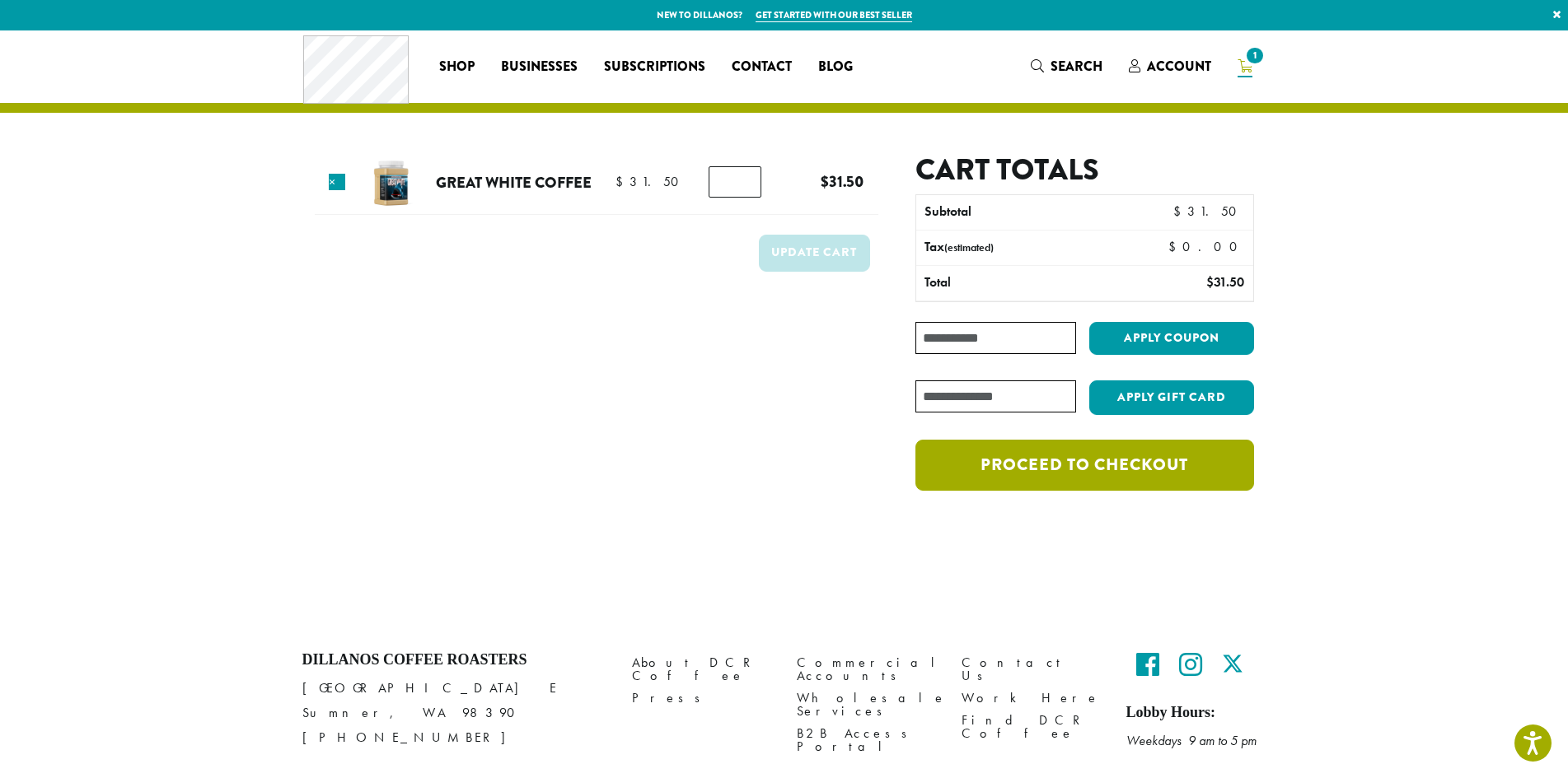
click at [1042, 474] on link "Proceed to checkout" at bounding box center [1084, 465] width 338 height 51
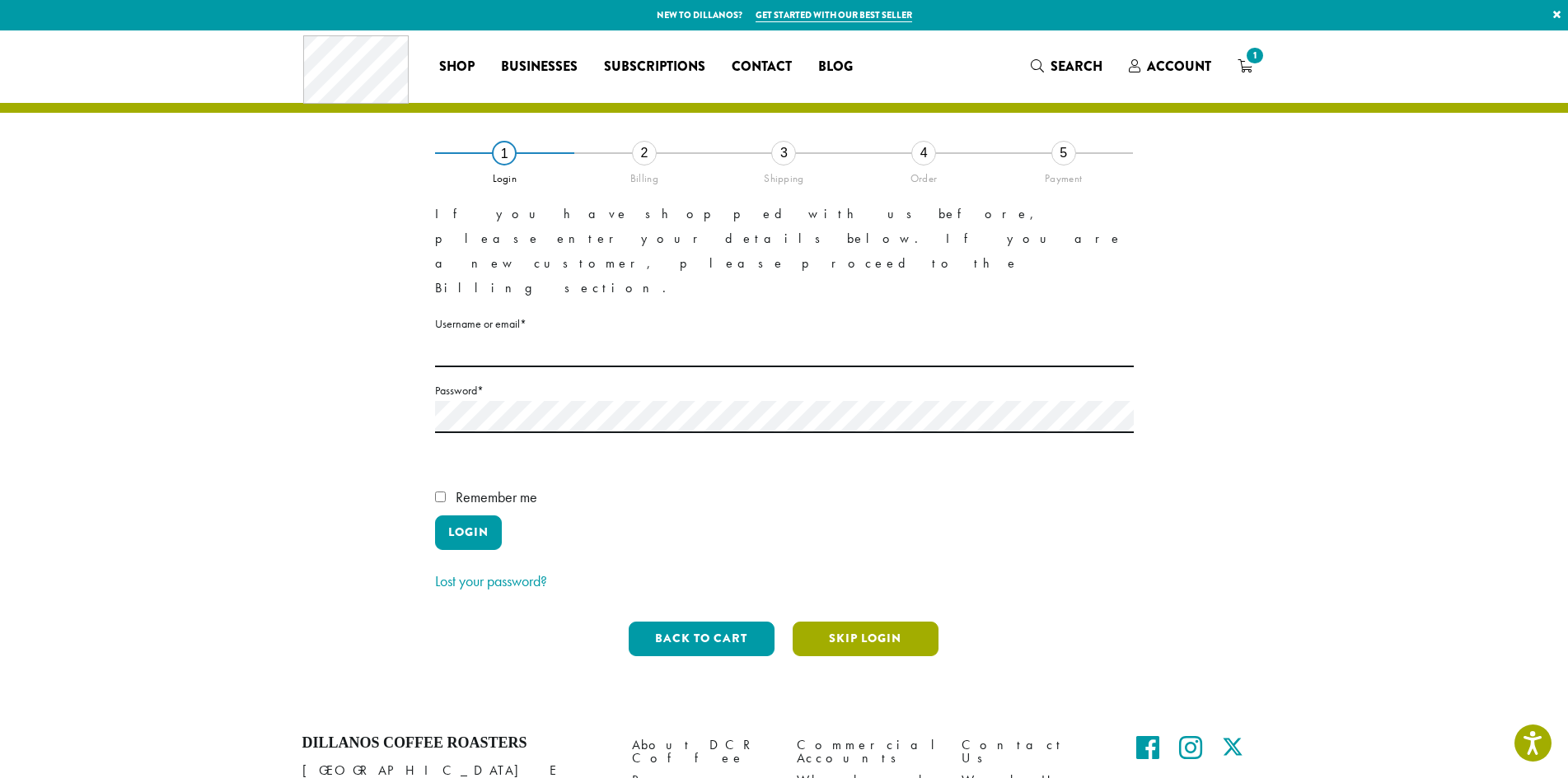
click at [841, 622] on button "Skip Login" at bounding box center [865, 639] width 146 height 35
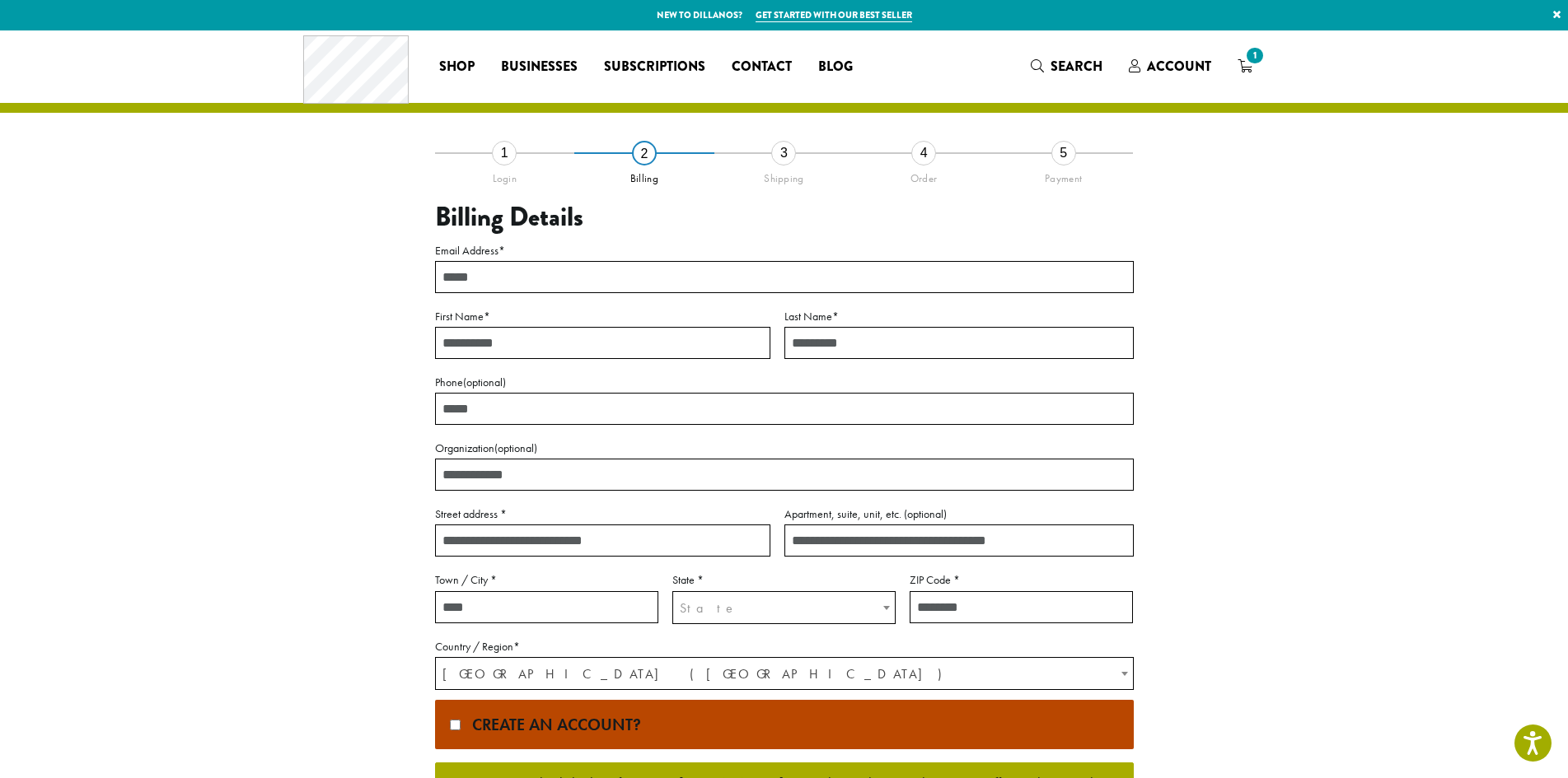
click at [821, 279] on input "Email Address *" at bounding box center [784, 277] width 698 height 32
type input "**********"
type input "****"
type input "******"
type input "**********"
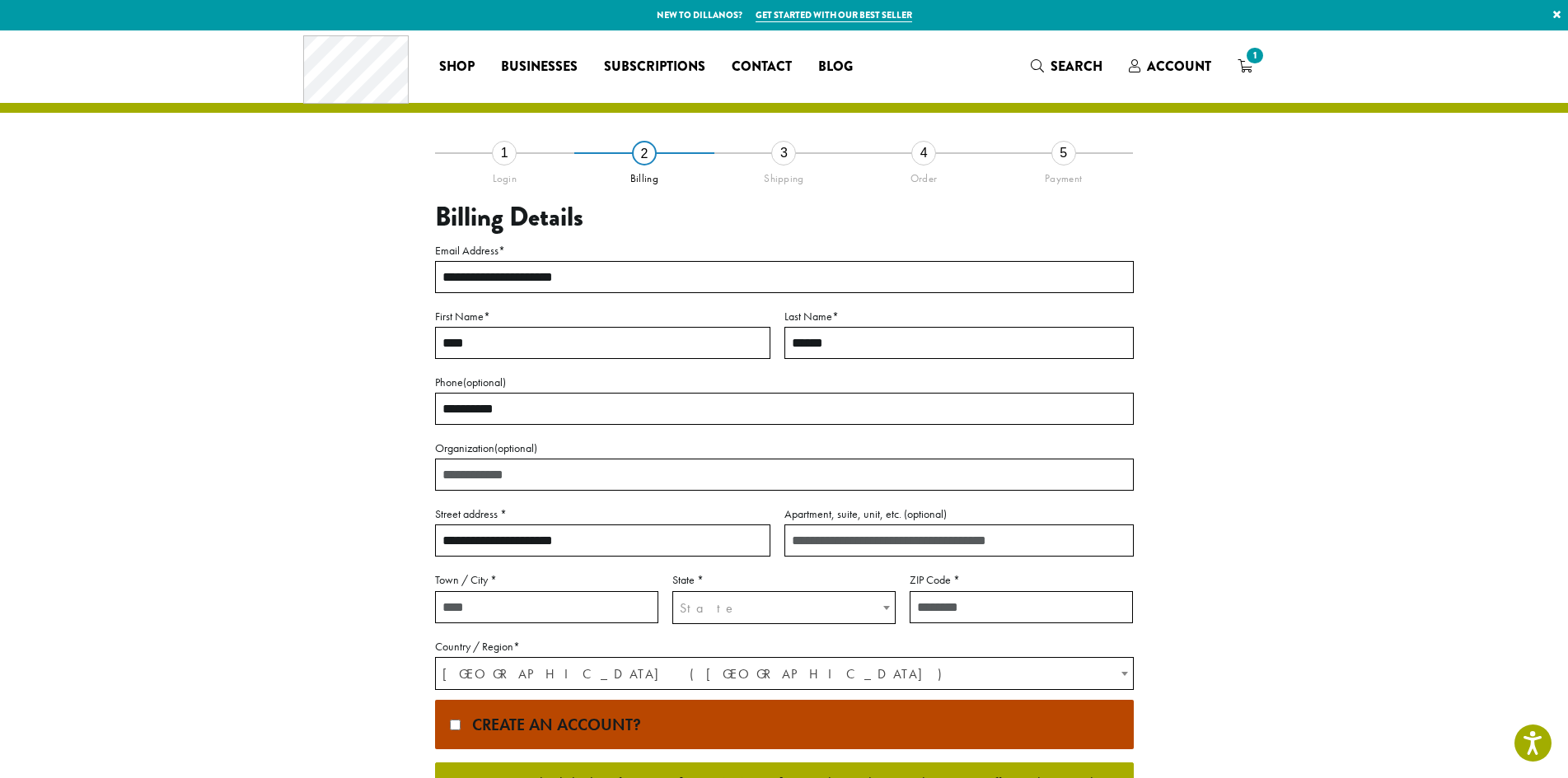
type input "**********"
type input "********"
click at [870, 601] on span "State" at bounding box center [784, 608] width 221 height 32
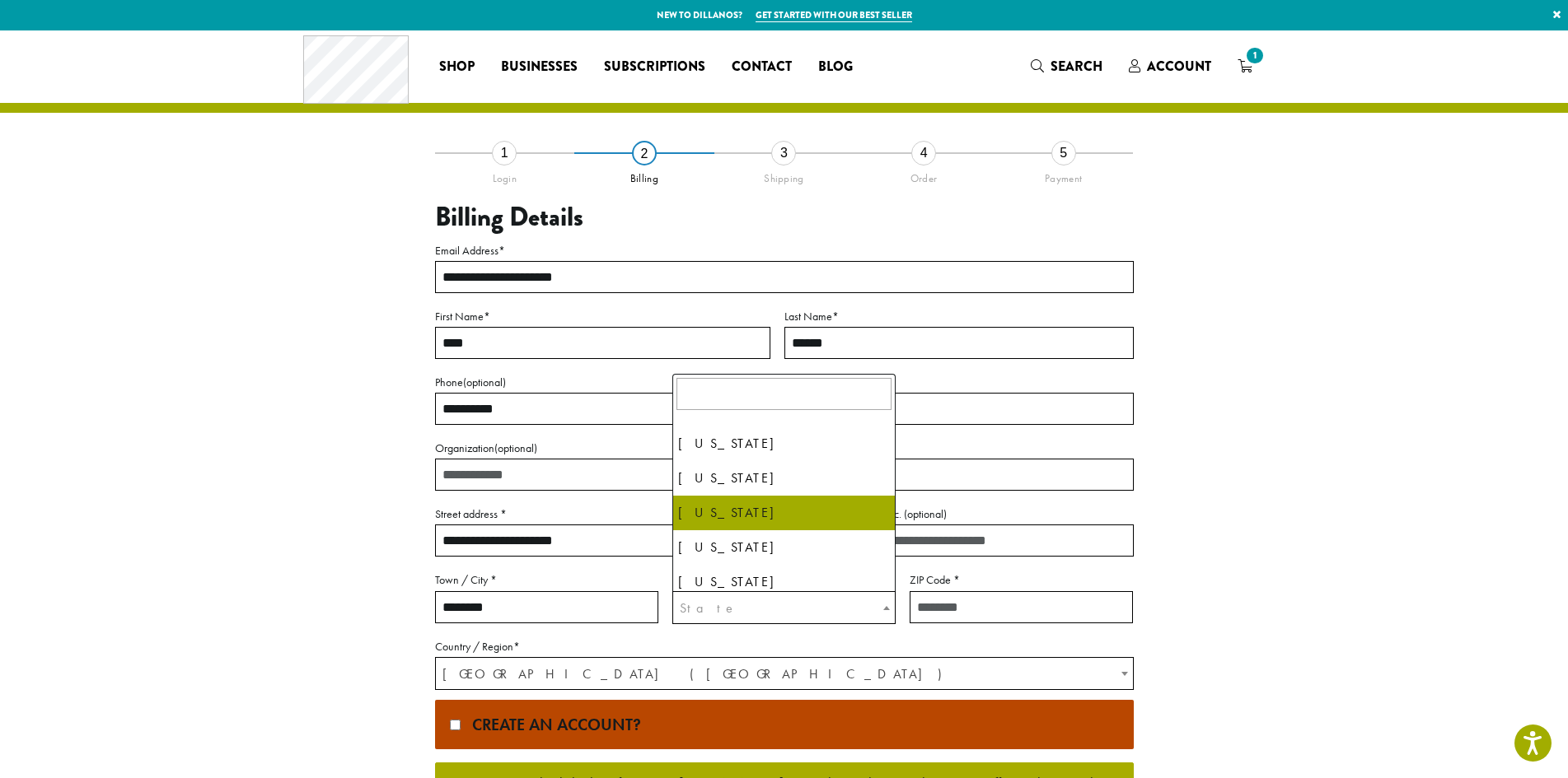
select select "**"
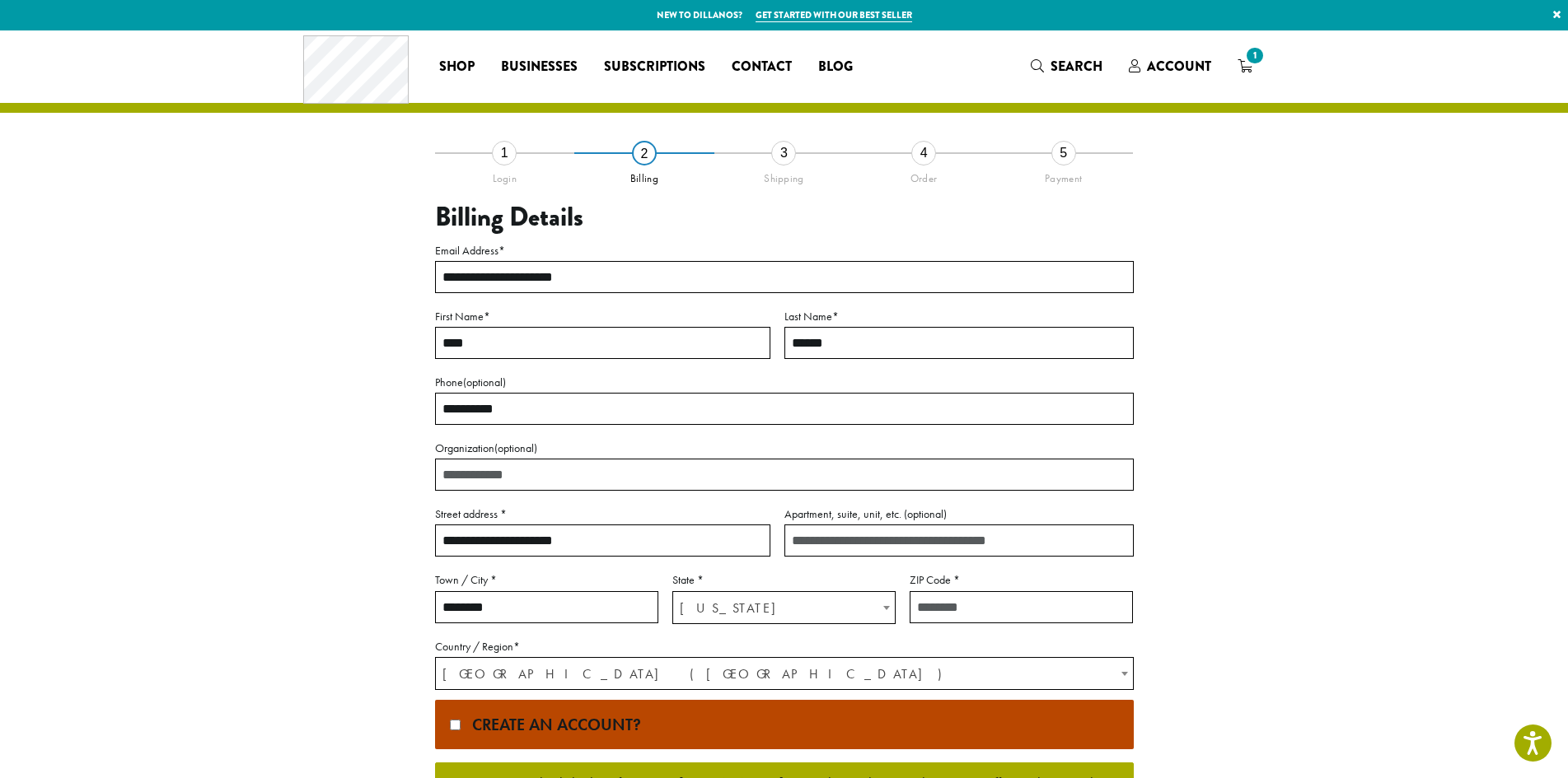
click at [976, 616] on input "ZIP Code *" at bounding box center [1021, 607] width 223 height 32
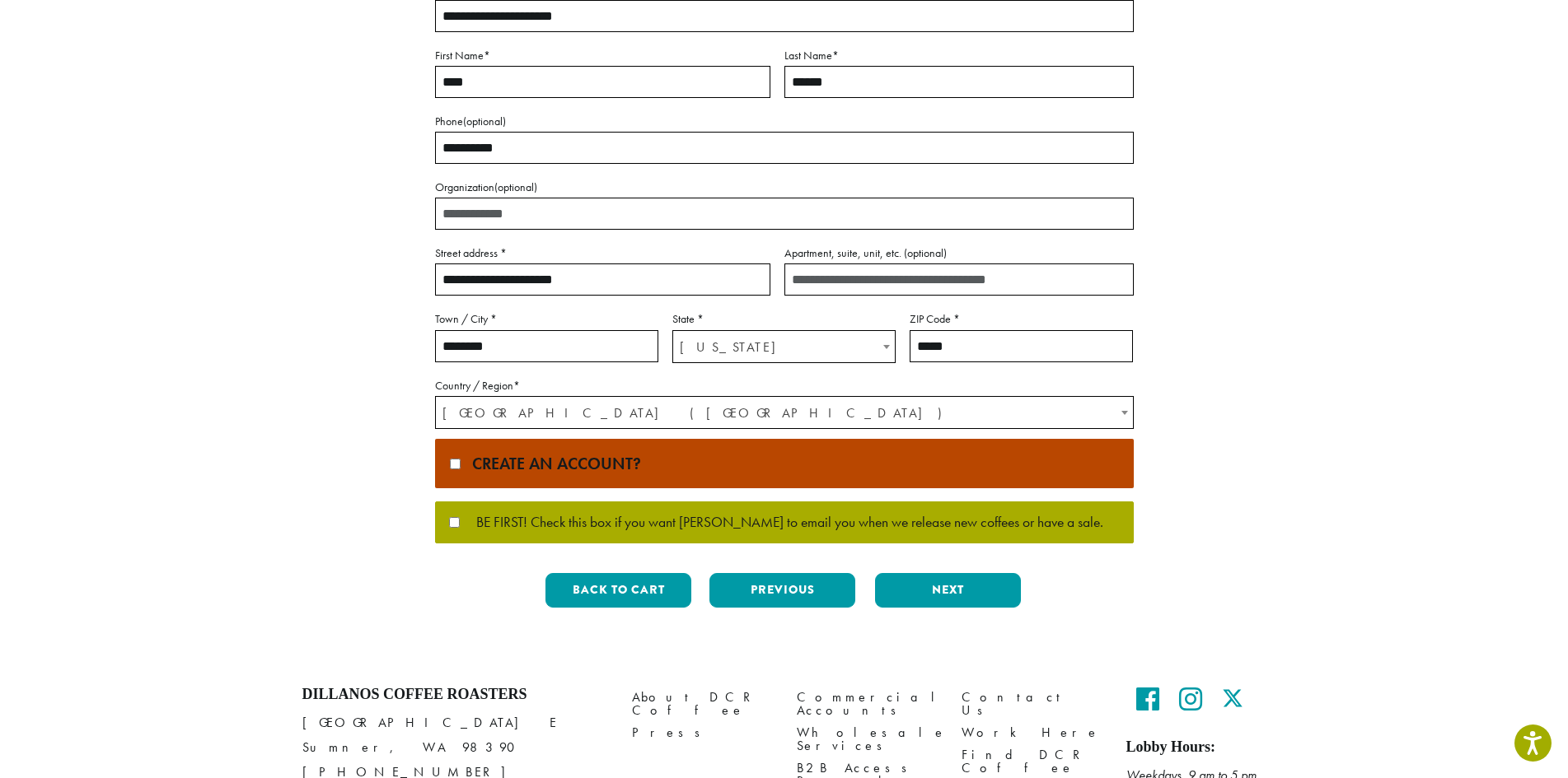
scroll to position [286, 0]
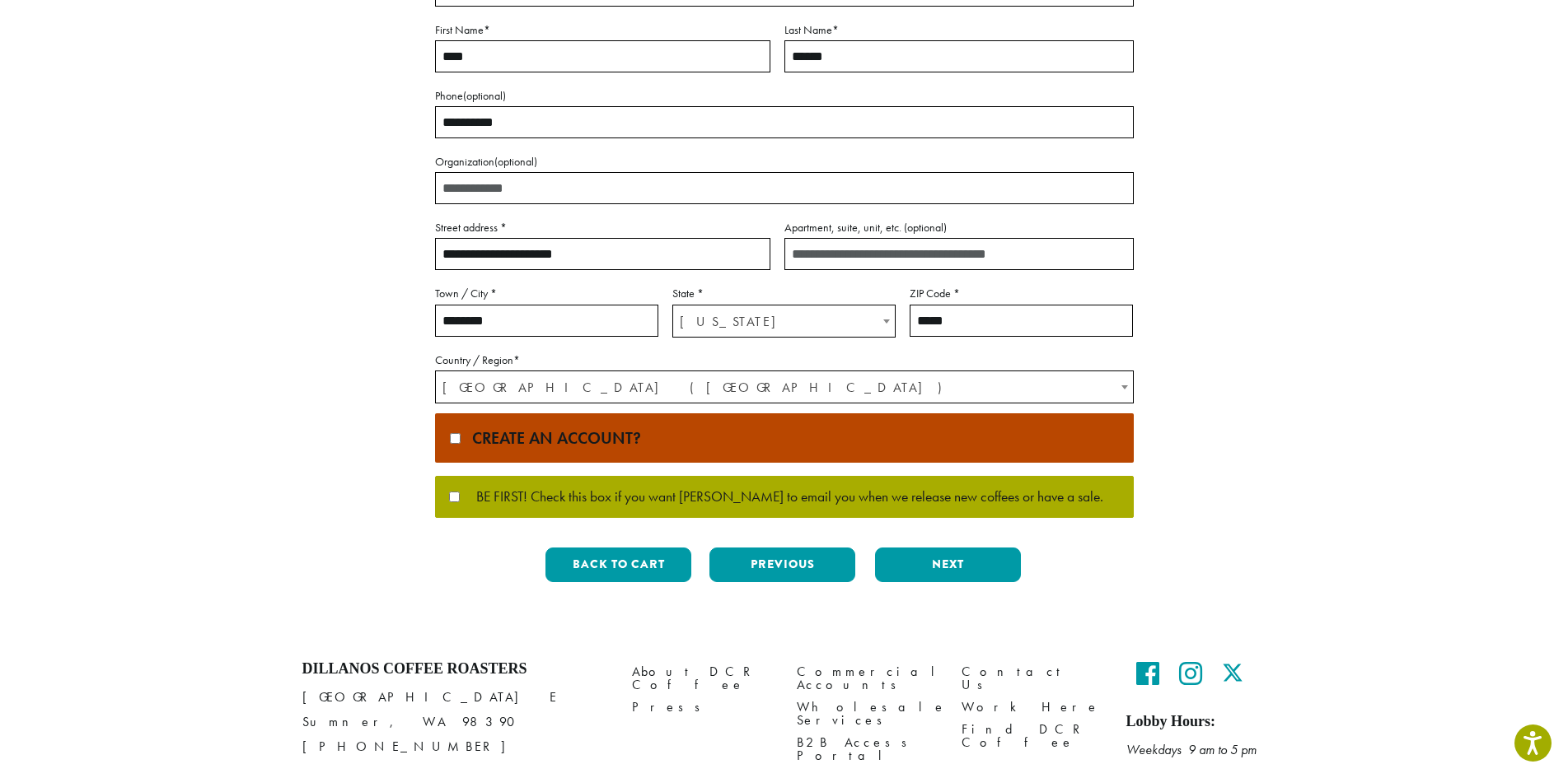
type input "*****"
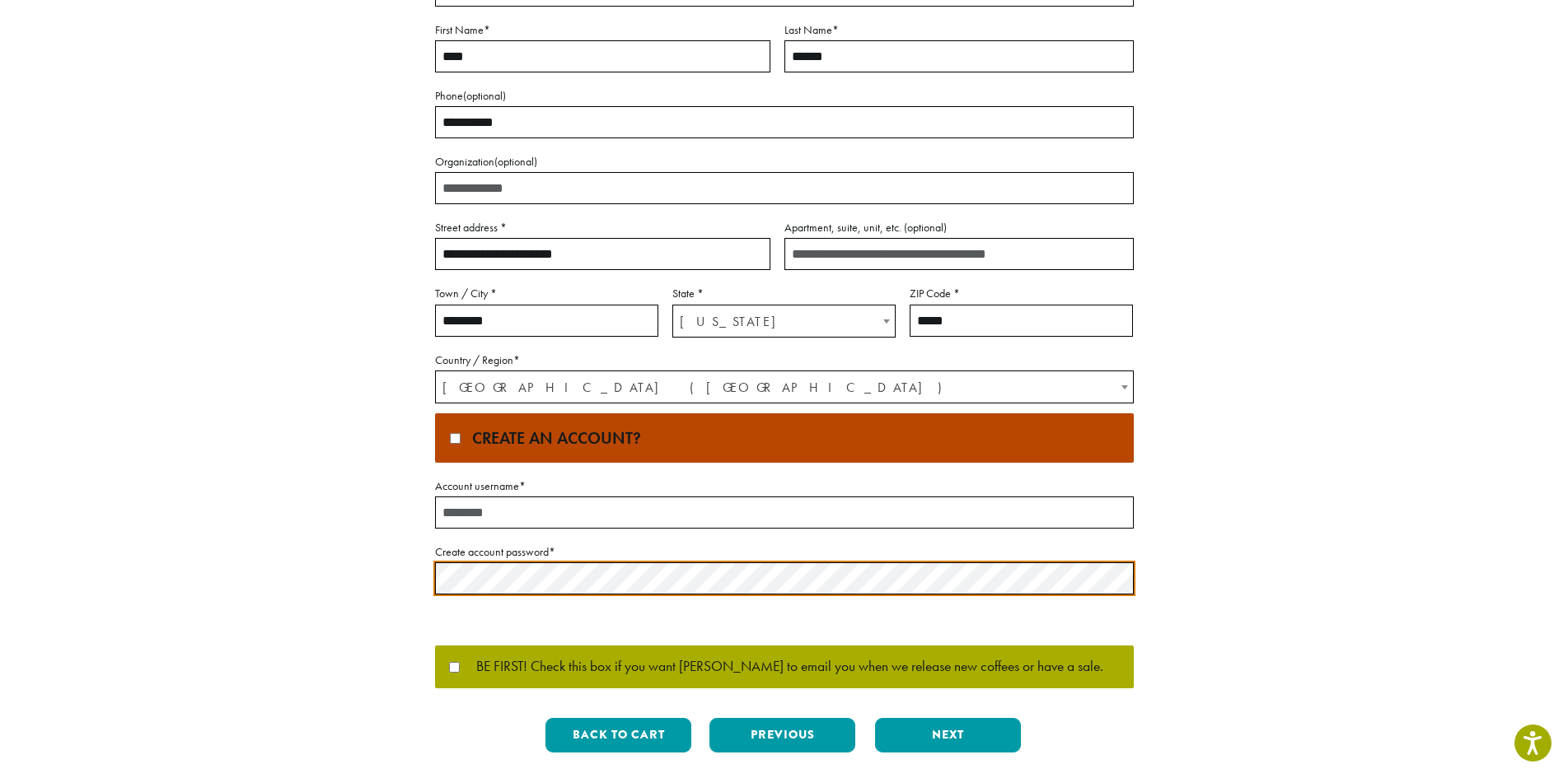
click at [467, 508] on input "Account username *" at bounding box center [784, 513] width 698 height 32
type input "********"
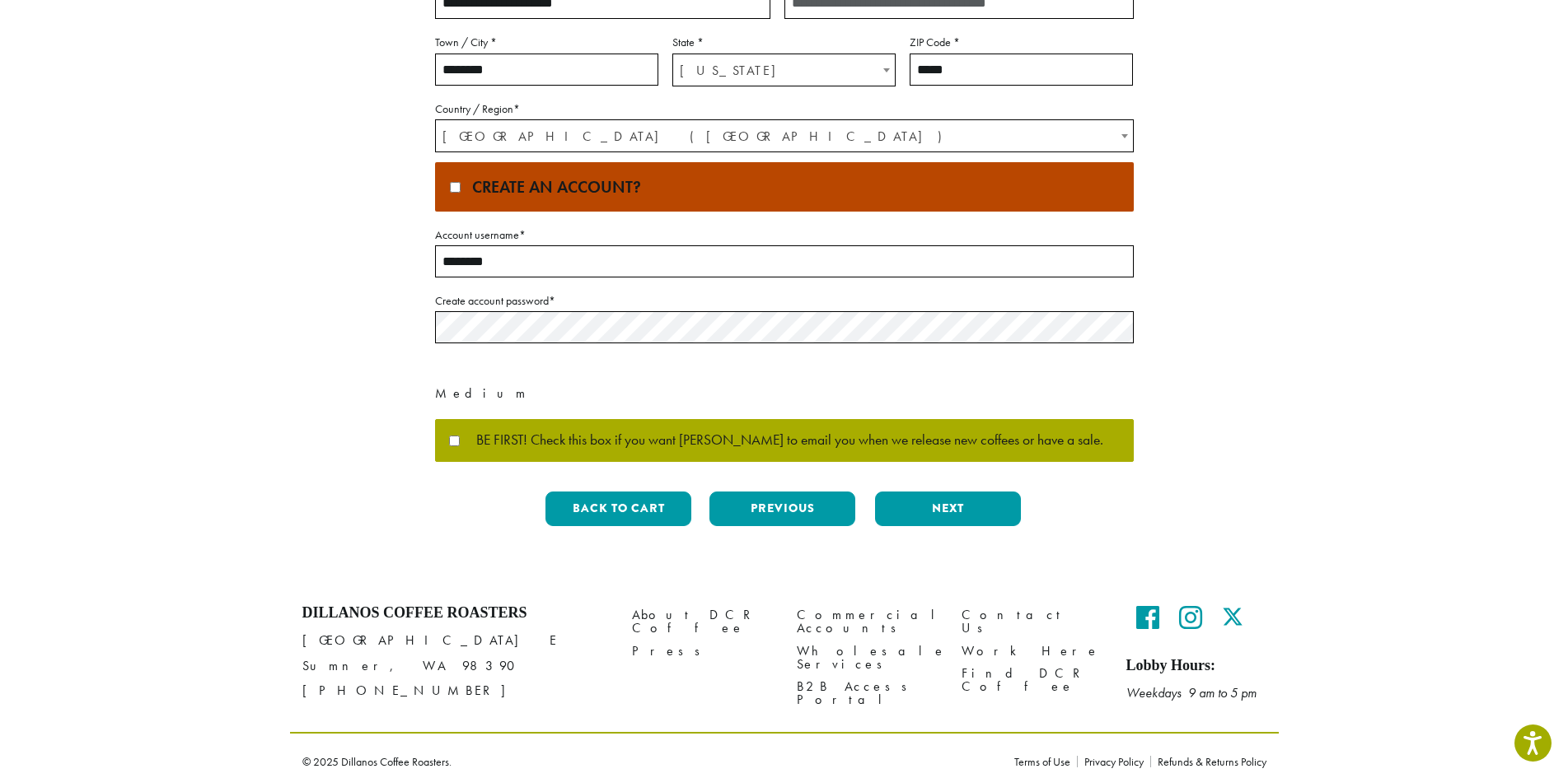
scroll to position [549, 0]
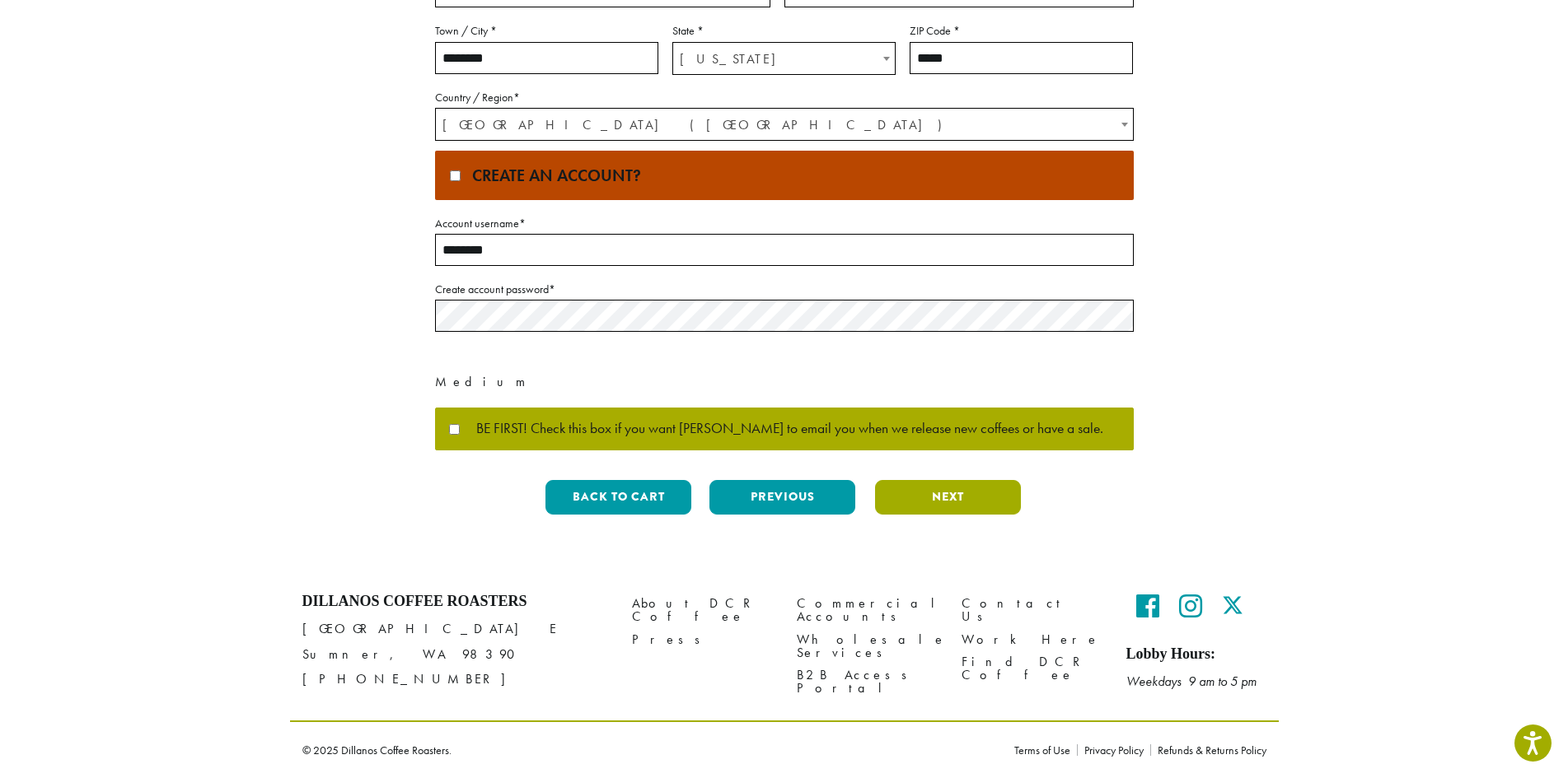
click at [914, 503] on button "Next" at bounding box center [947, 498] width 146 height 35
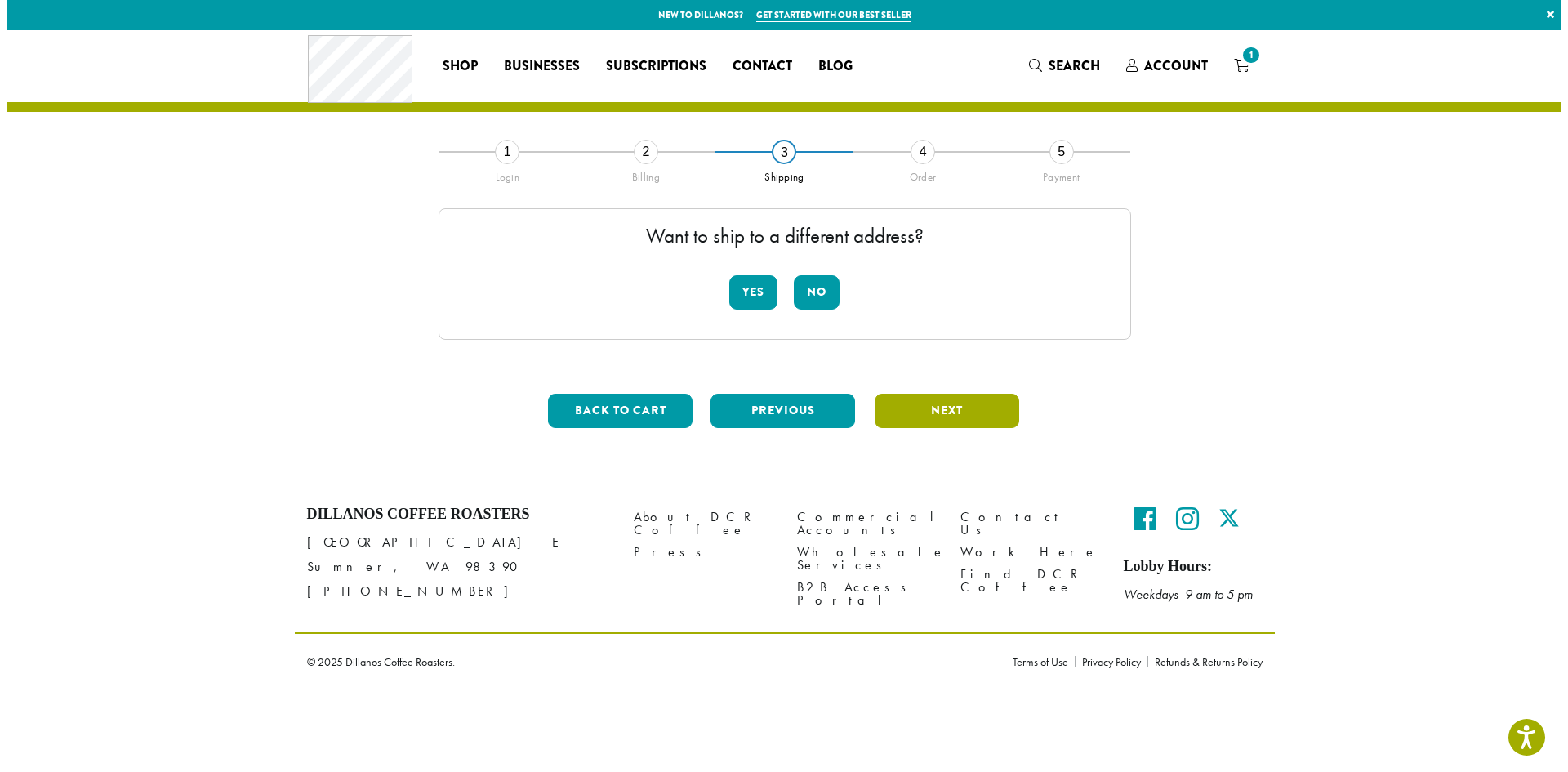
scroll to position [0, 0]
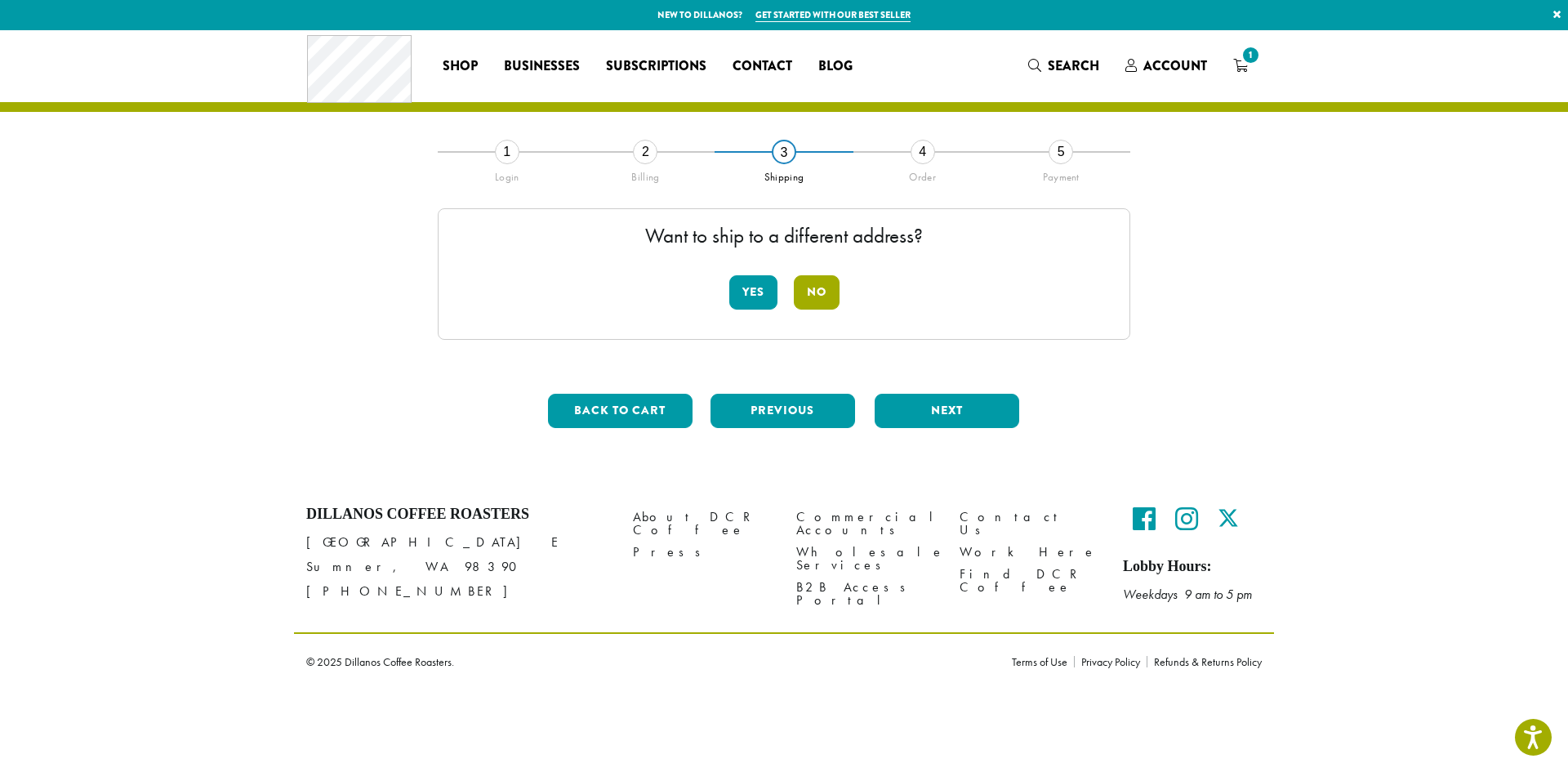
click at [823, 298] on button "No" at bounding box center [816, 293] width 45 height 35
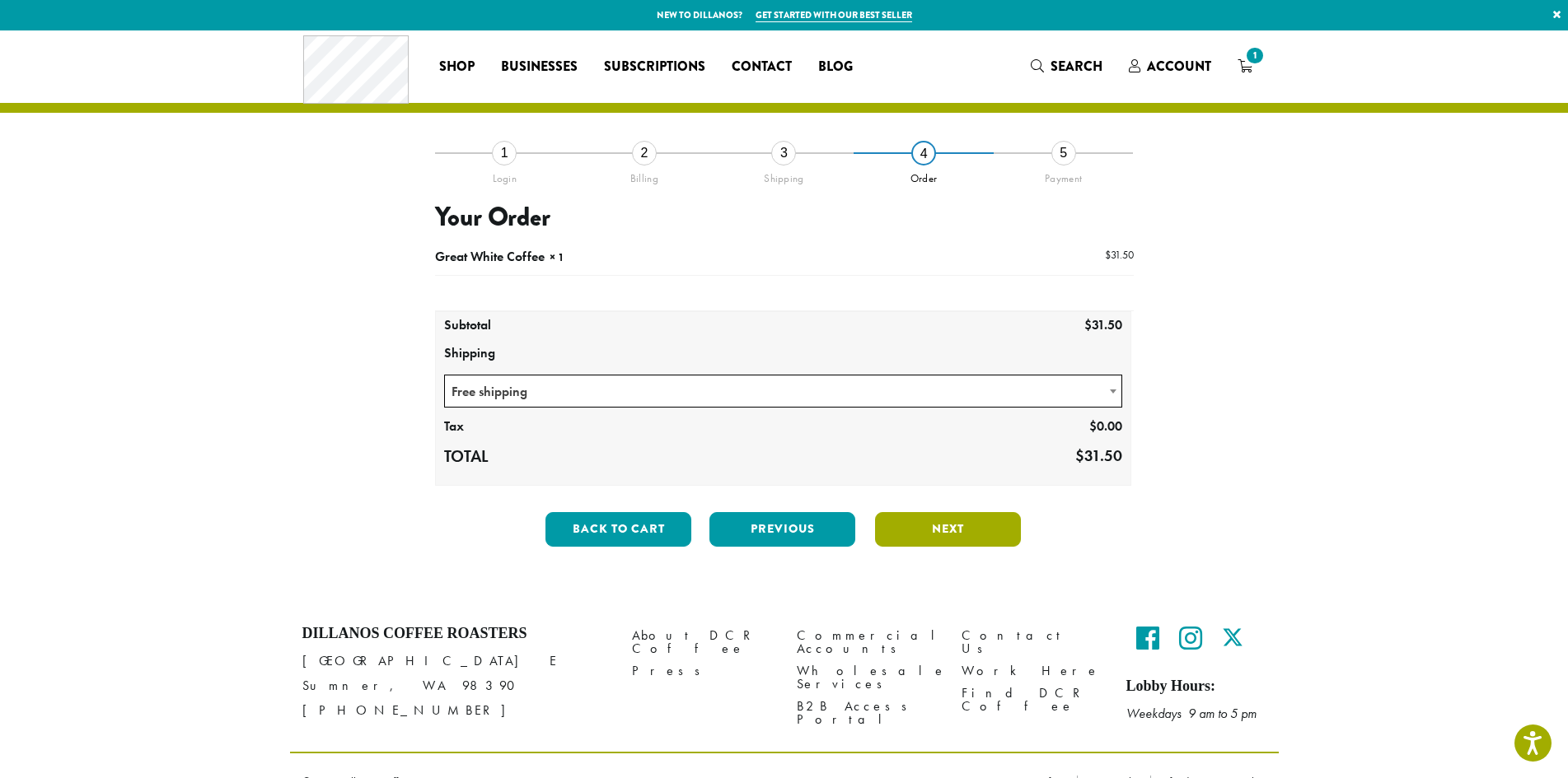
click at [965, 530] on button "Next" at bounding box center [947, 530] width 146 height 35
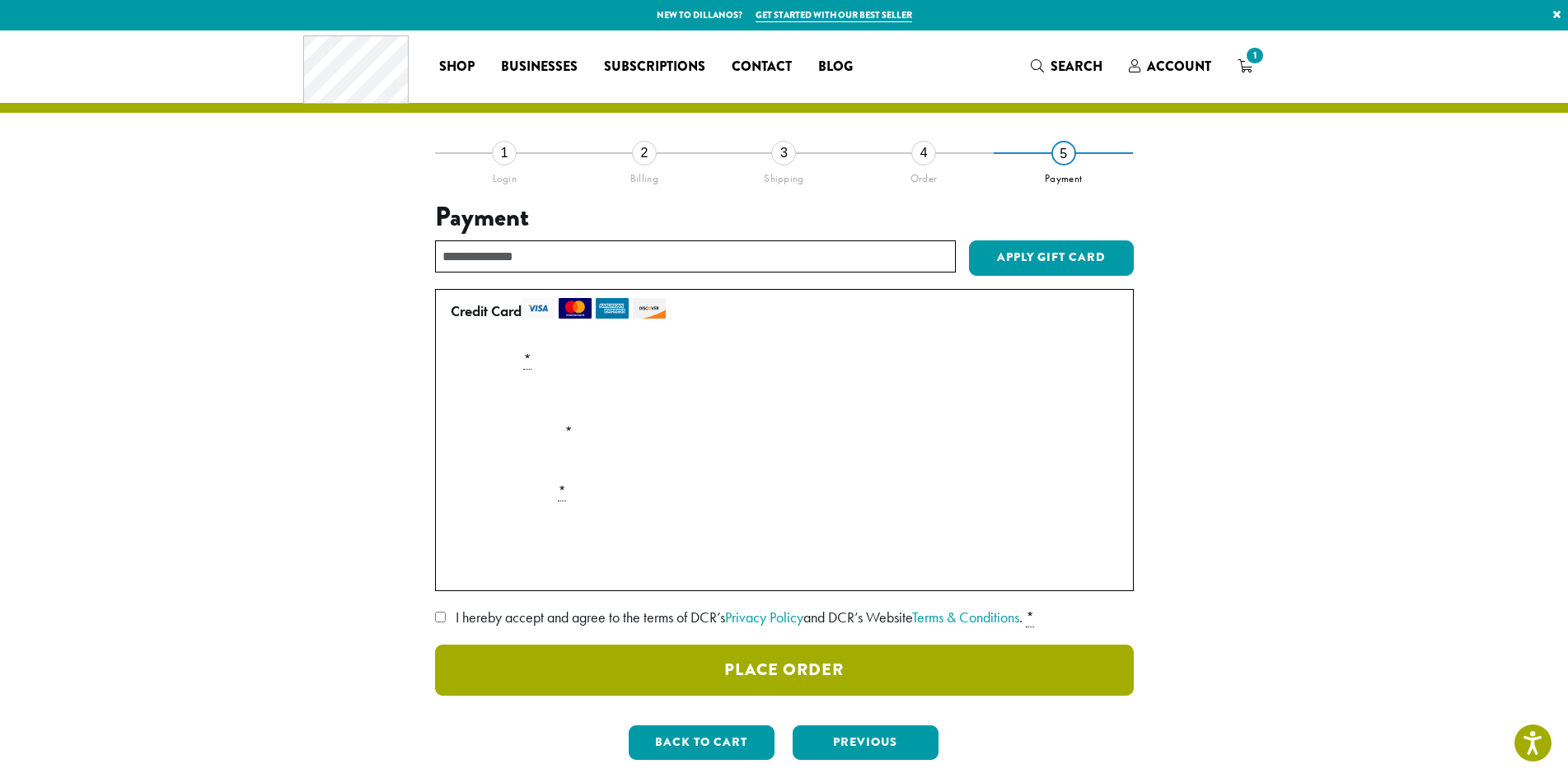
click at [680, 660] on button "Place Order" at bounding box center [784, 670] width 698 height 51
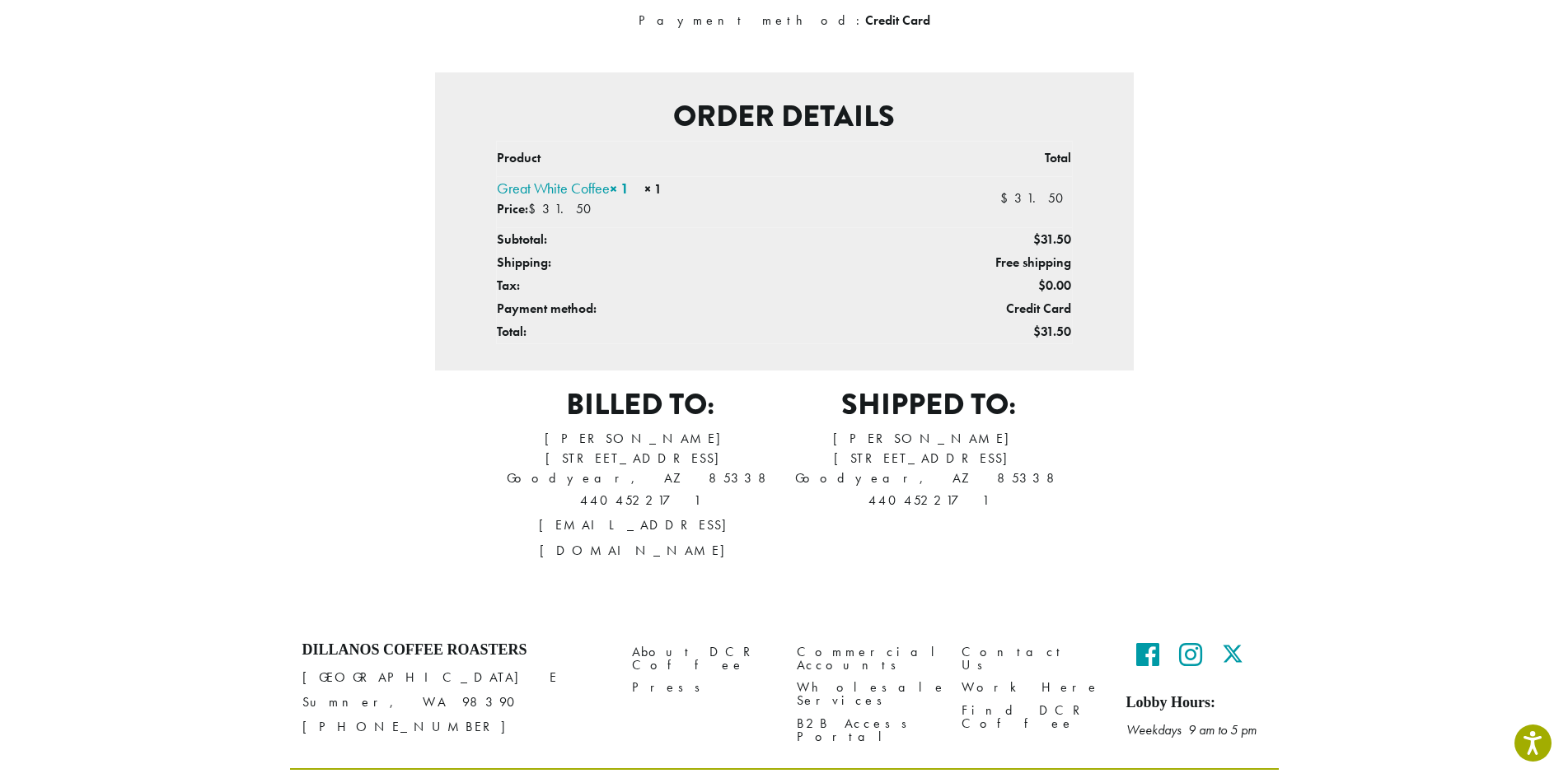
scroll to position [352, 0]
